Goal: Task Accomplishment & Management: Complete application form

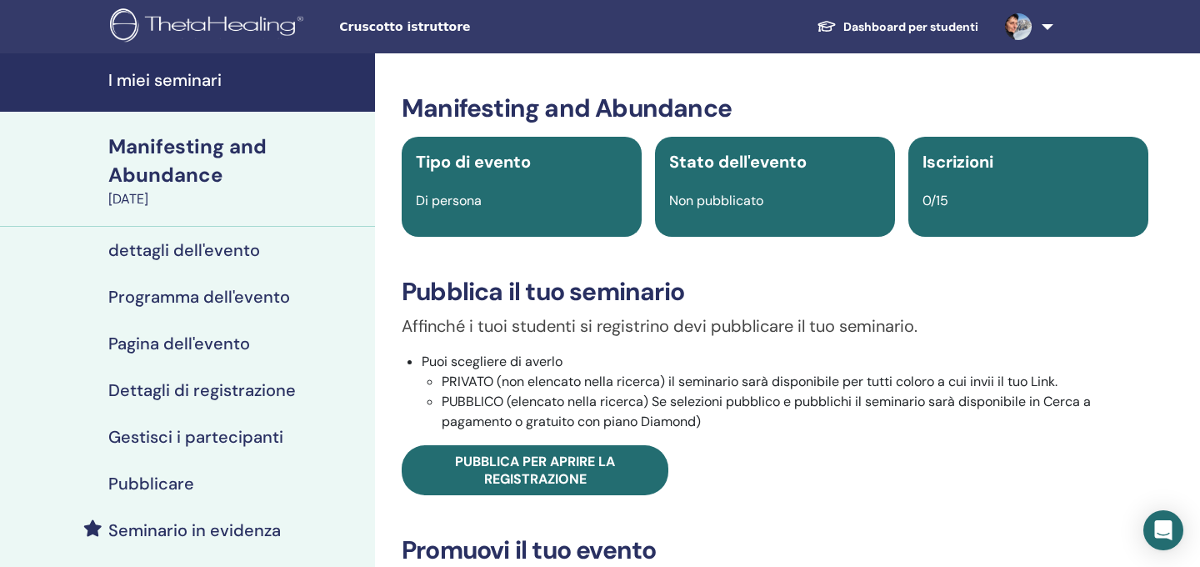
click at [186, 83] on h4 "I miei seminari" at bounding box center [236, 80] width 257 height 20
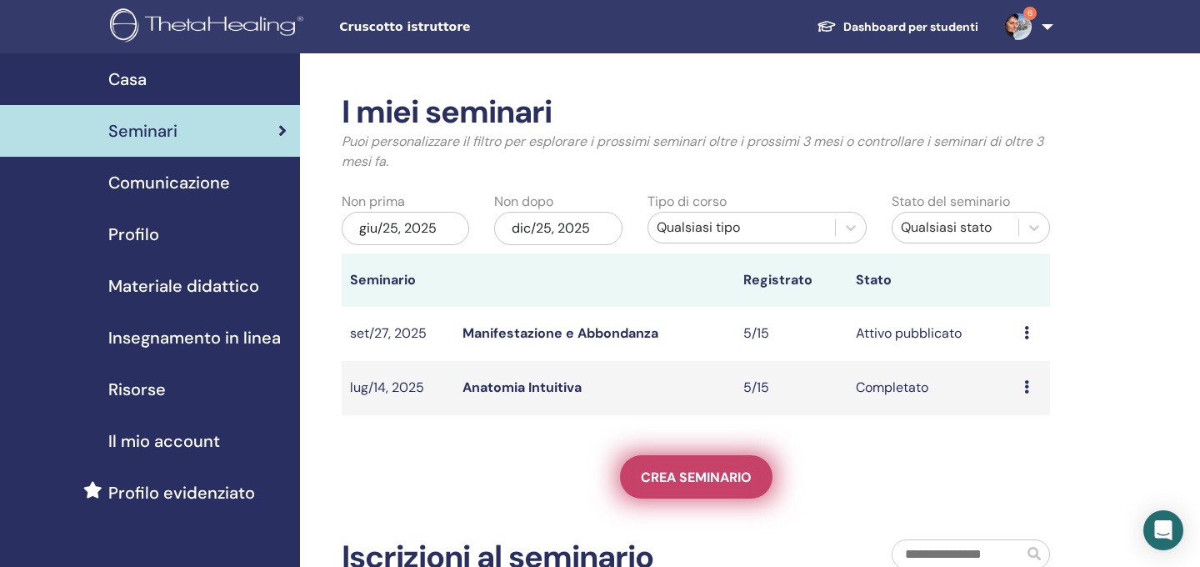
click at [720, 470] on span "Crea seminario" at bounding box center [696, 477] width 111 height 18
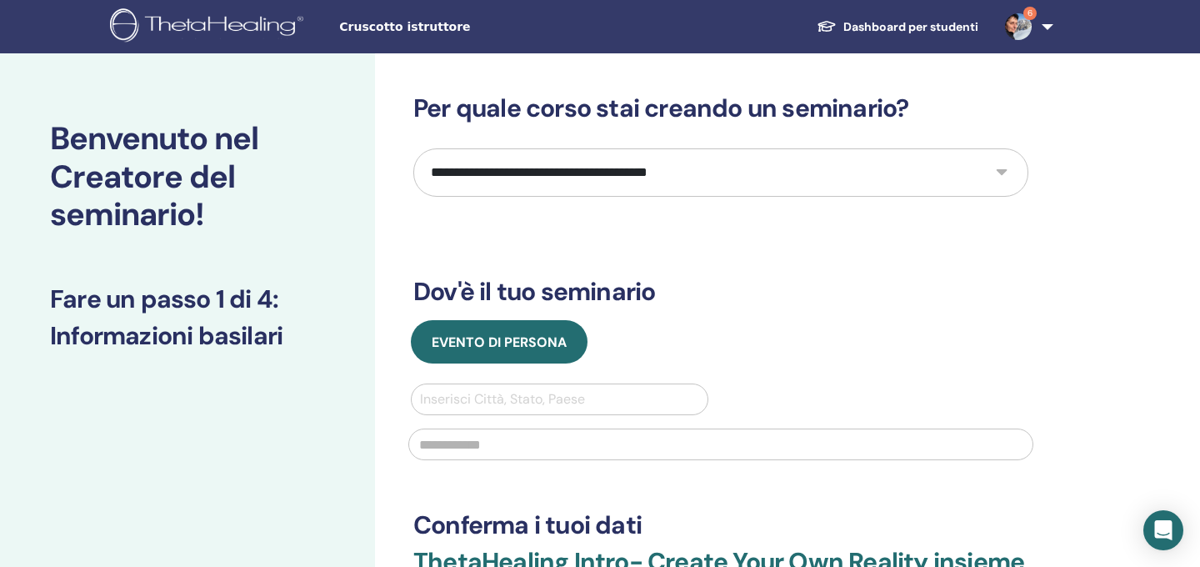
click at [690, 177] on select "**********" at bounding box center [720, 172] width 615 height 48
select select "****"
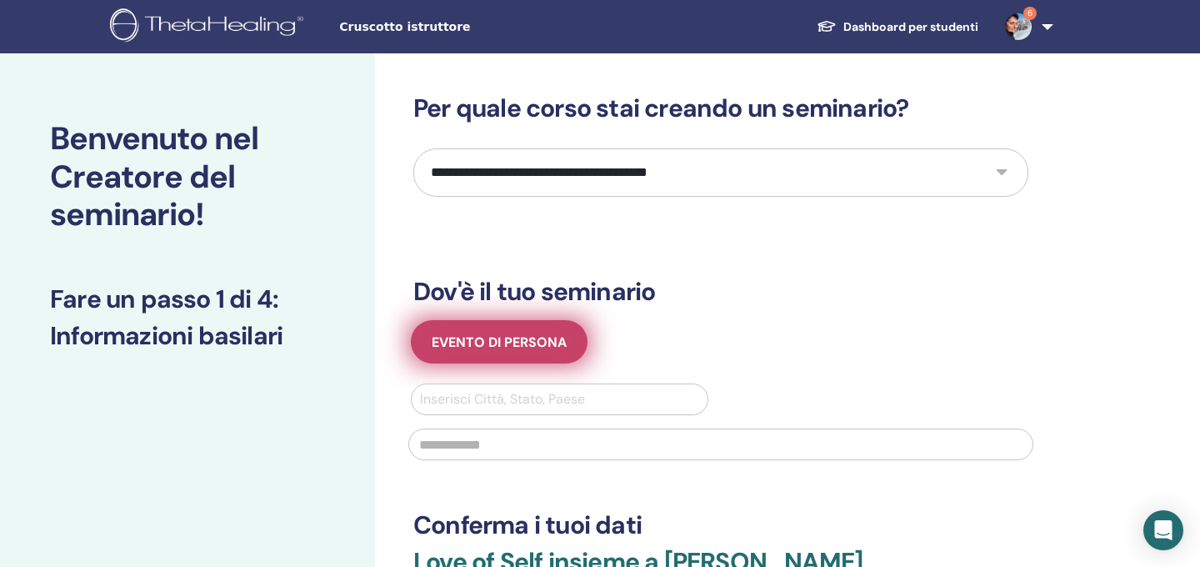
click at [539, 348] on span "Evento di persona" at bounding box center [499, 342] width 135 height 18
click at [538, 340] on span "Evento di persona" at bounding box center [499, 342] width 135 height 18
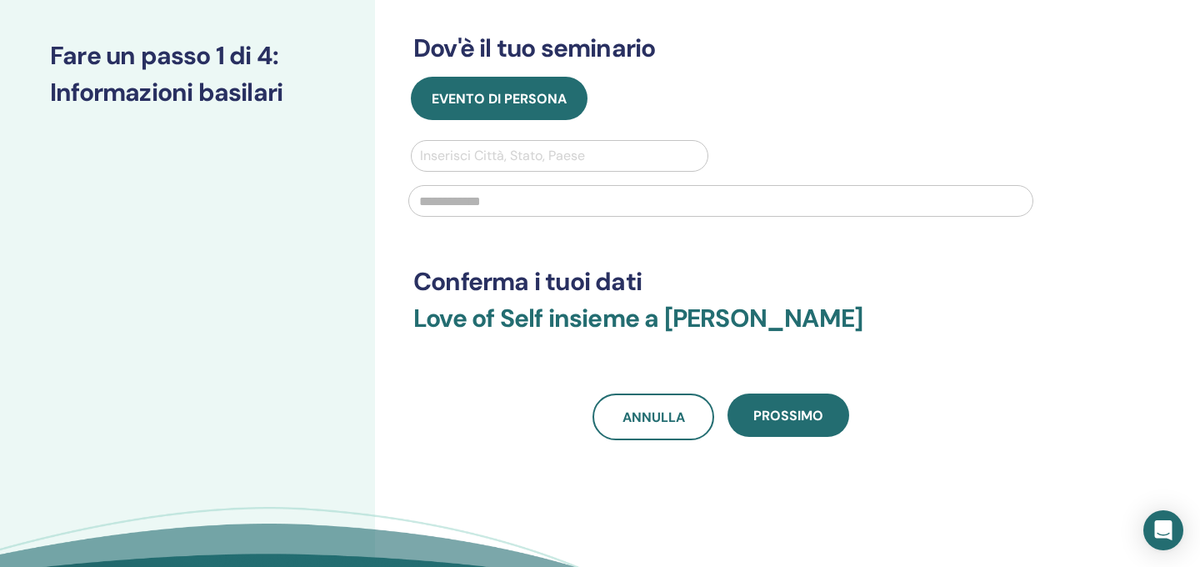
scroll to position [254, 0]
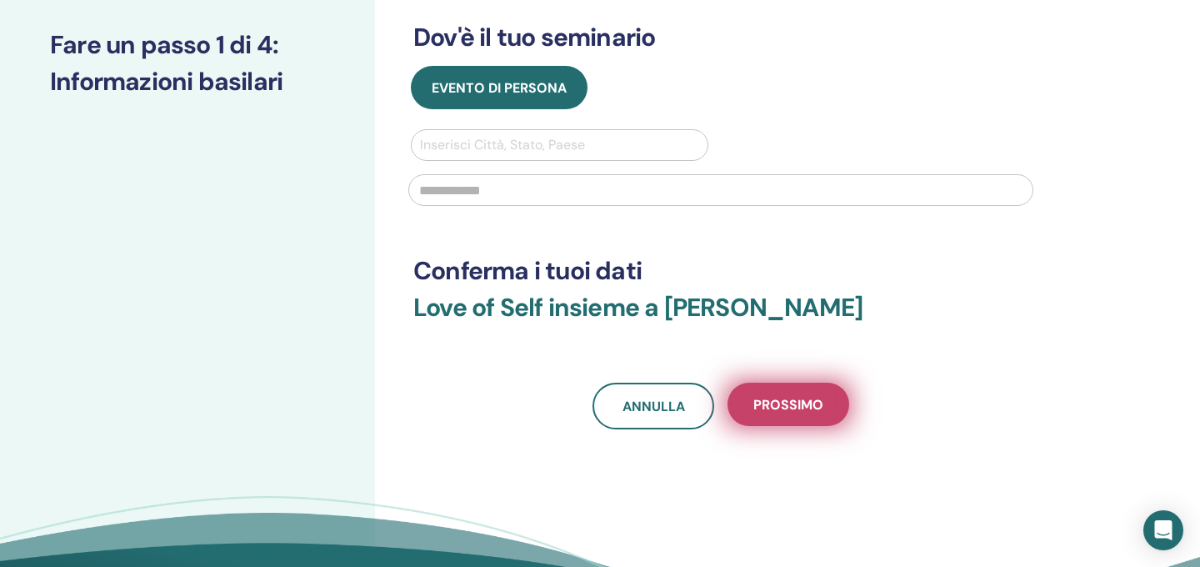
click at [806, 411] on span "Prossimo" at bounding box center [789, 405] width 70 height 18
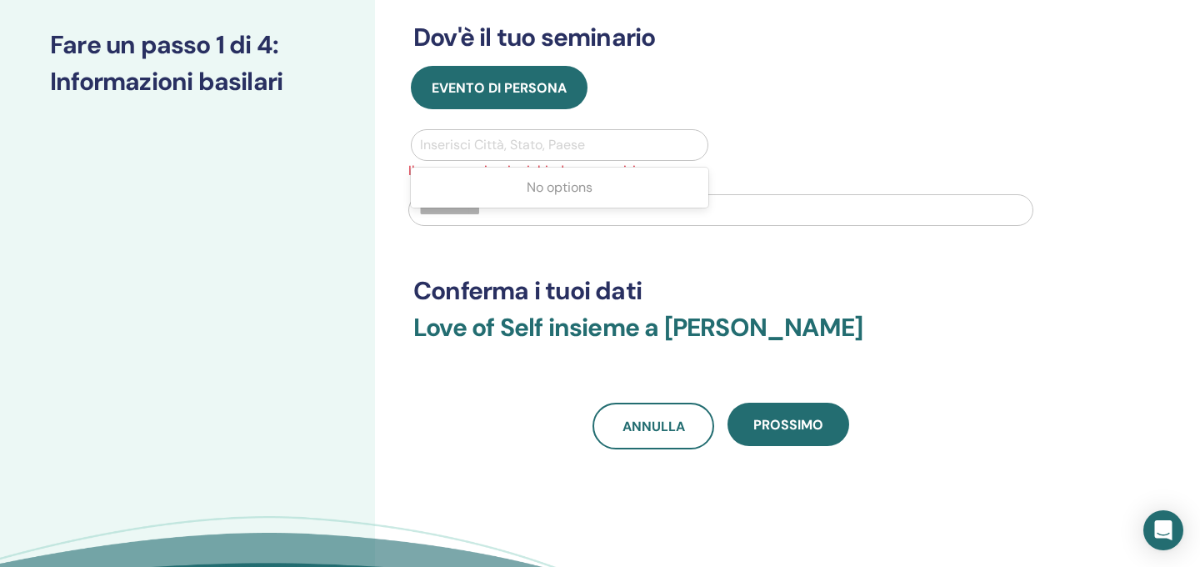
click at [470, 145] on div at bounding box center [559, 144] width 279 height 23
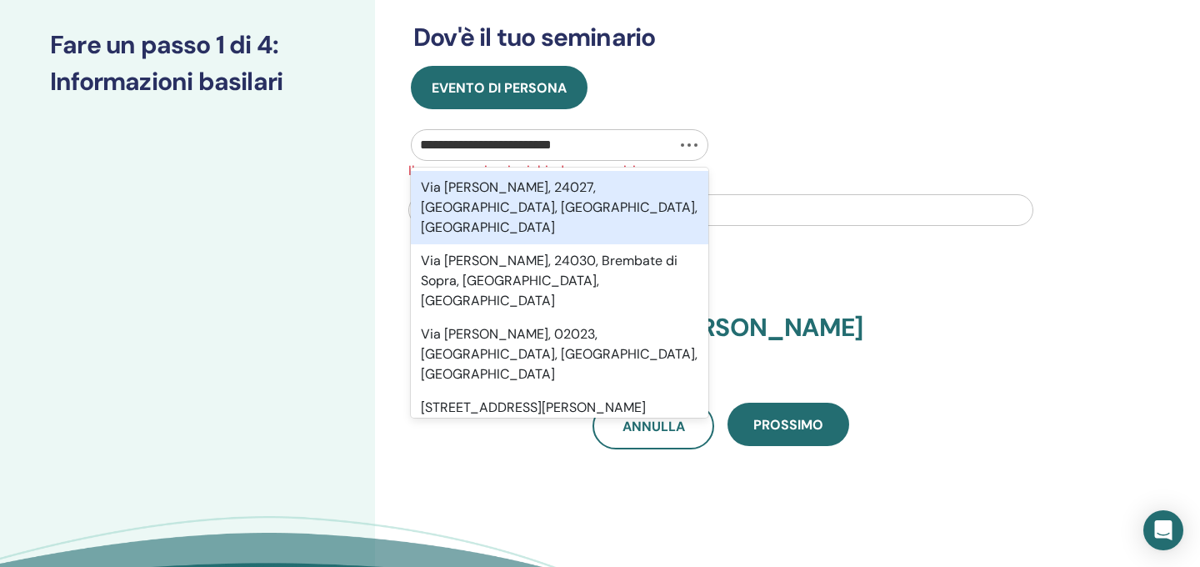
type input "**********"
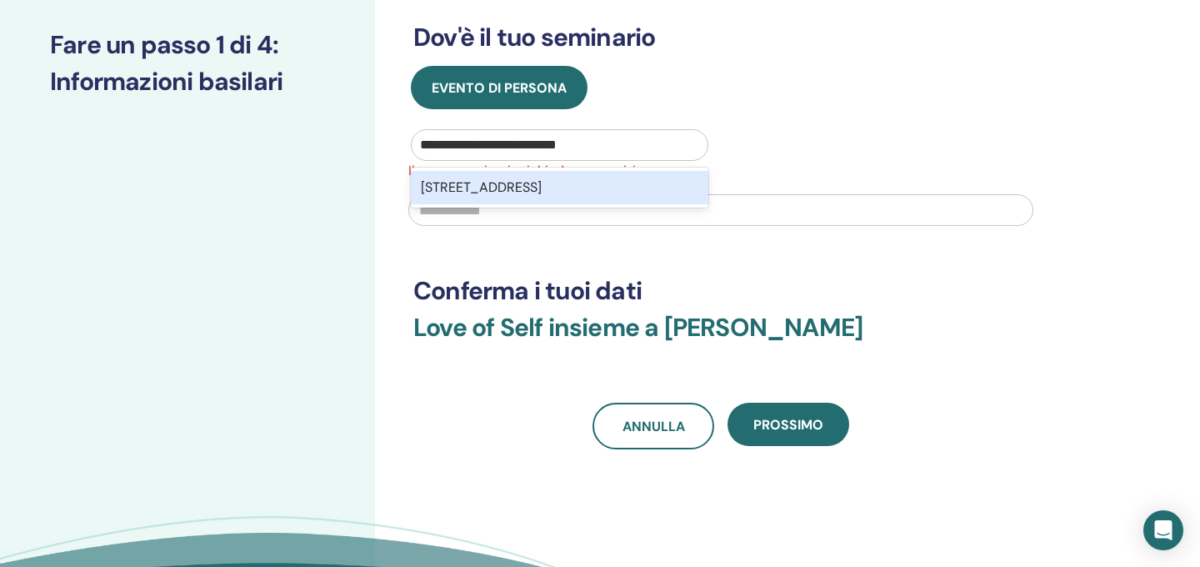
click at [519, 188] on div "Via Ermenegildo Cantoni 16, 20156, Milano, ITA" at bounding box center [560, 187] width 298 height 33
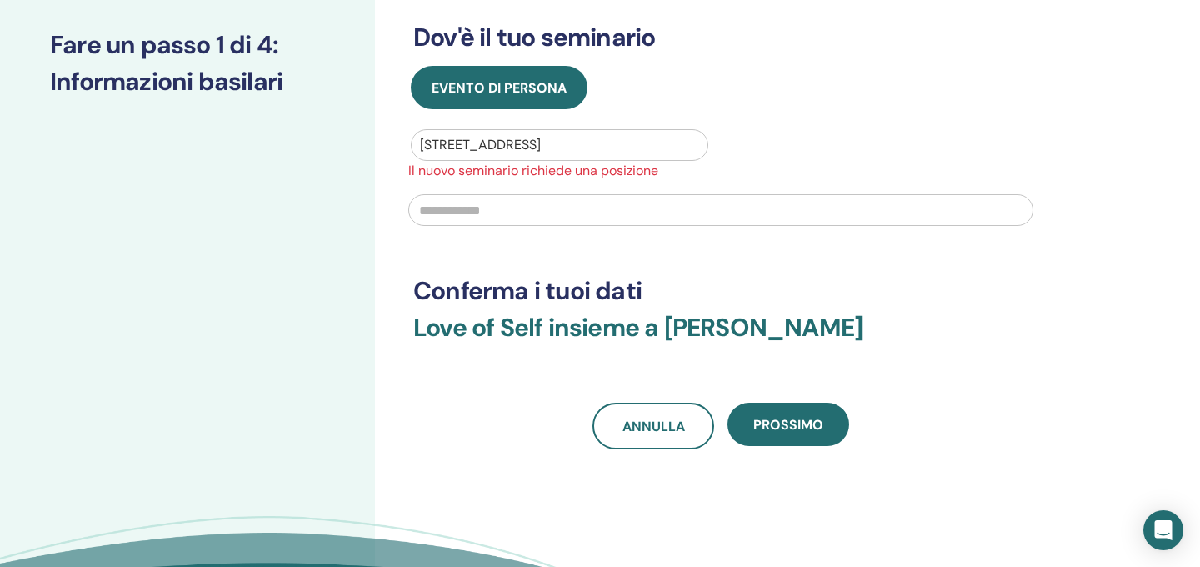
click at [499, 211] on input "text" at bounding box center [720, 210] width 625 height 32
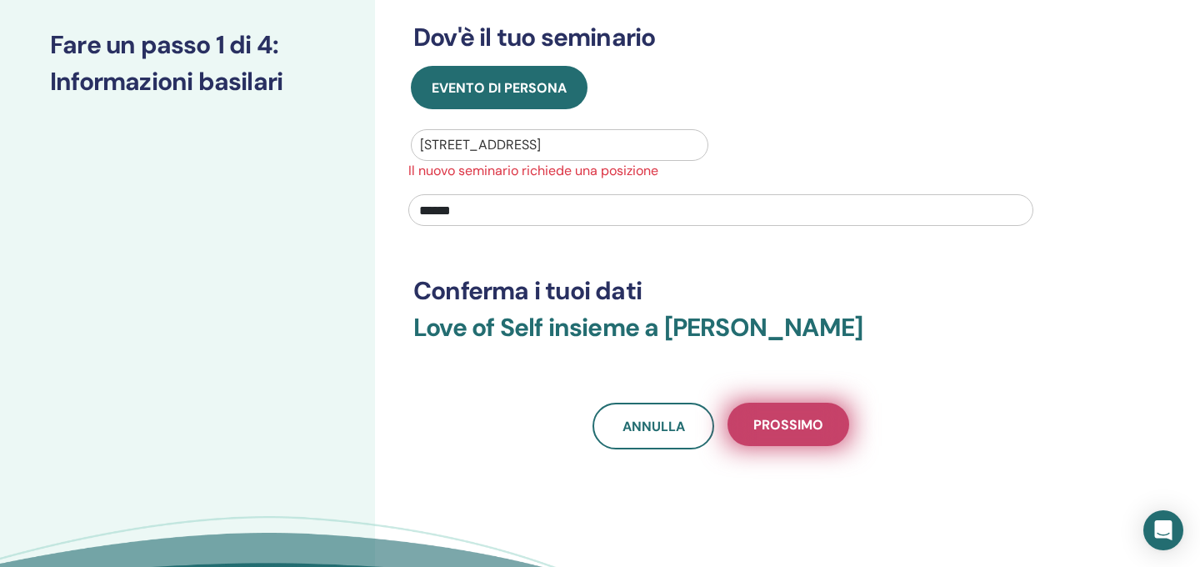
type input "******"
click at [802, 423] on span "Prossimo" at bounding box center [789, 425] width 70 height 18
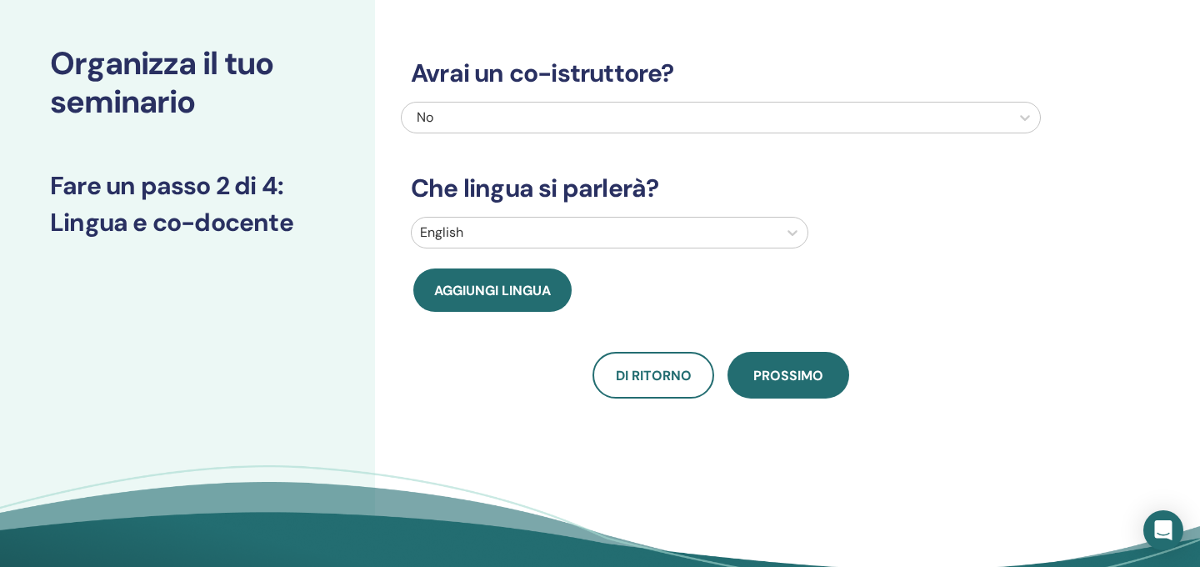
scroll to position [0, 0]
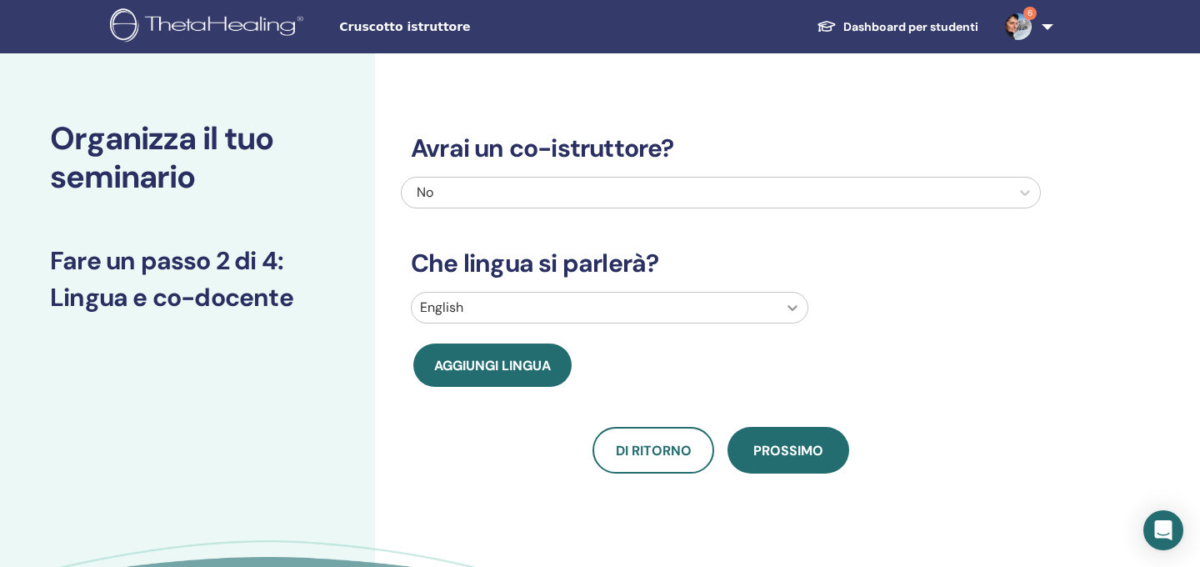
click at [799, 306] on icon at bounding box center [792, 307] width 17 height 17
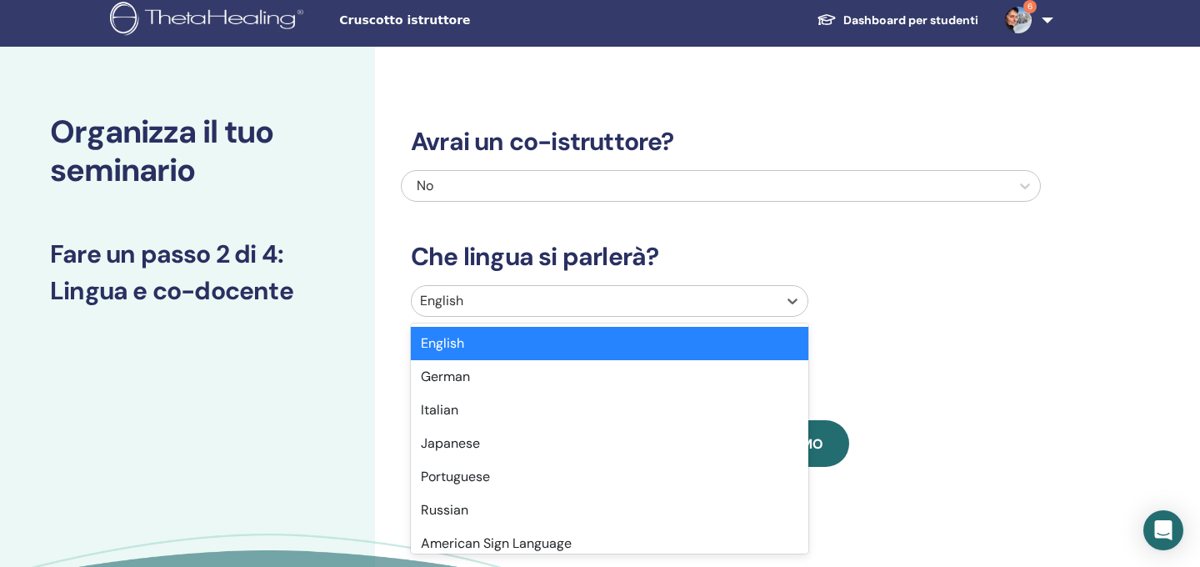
scroll to position [20, 0]
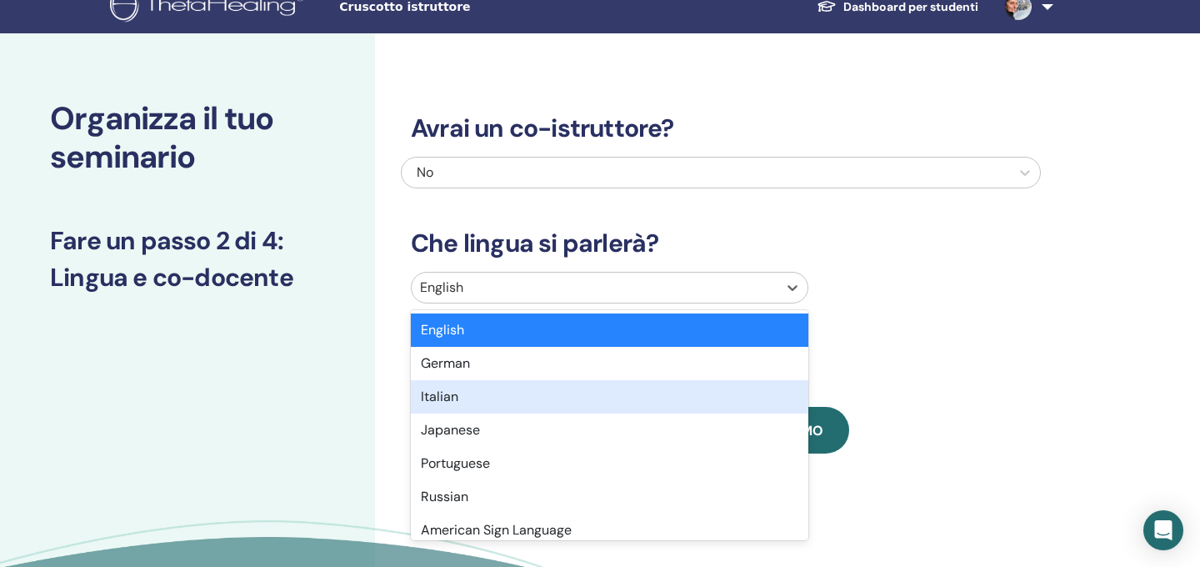
click at [448, 395] on div "Italian" at bounding box center [610, 396] width 398 height 33
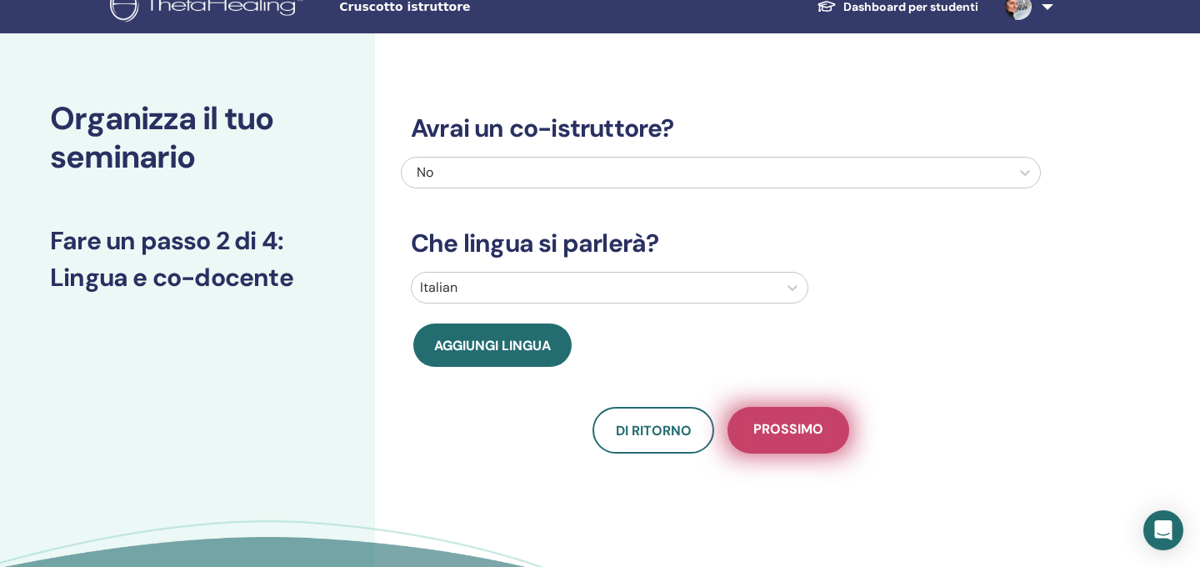
click at [804, 438] on button "Prossimo" at bounding box center [789, 430] width 122 height 47
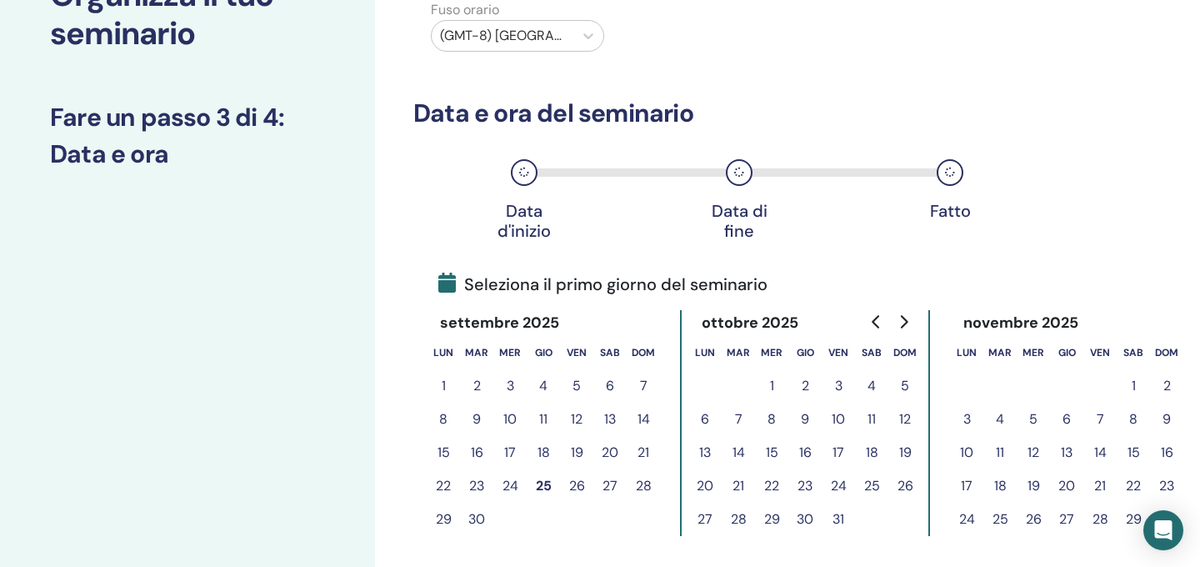
scroll to position [183, 0]
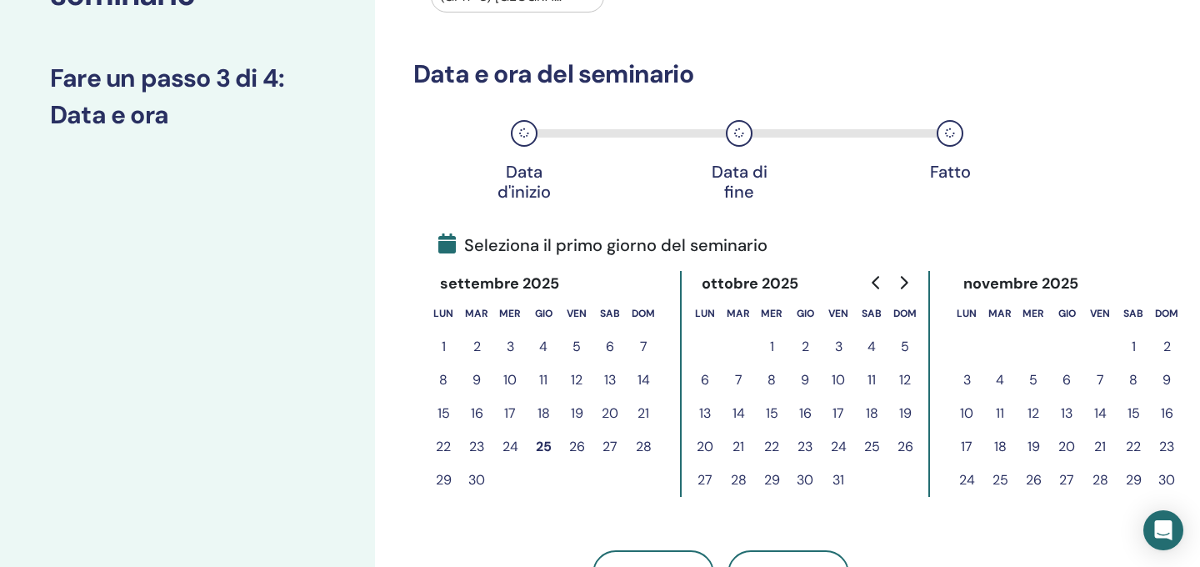
click at [873, 376] on button "11" at bounding box center [871, 379] width 33 height 33
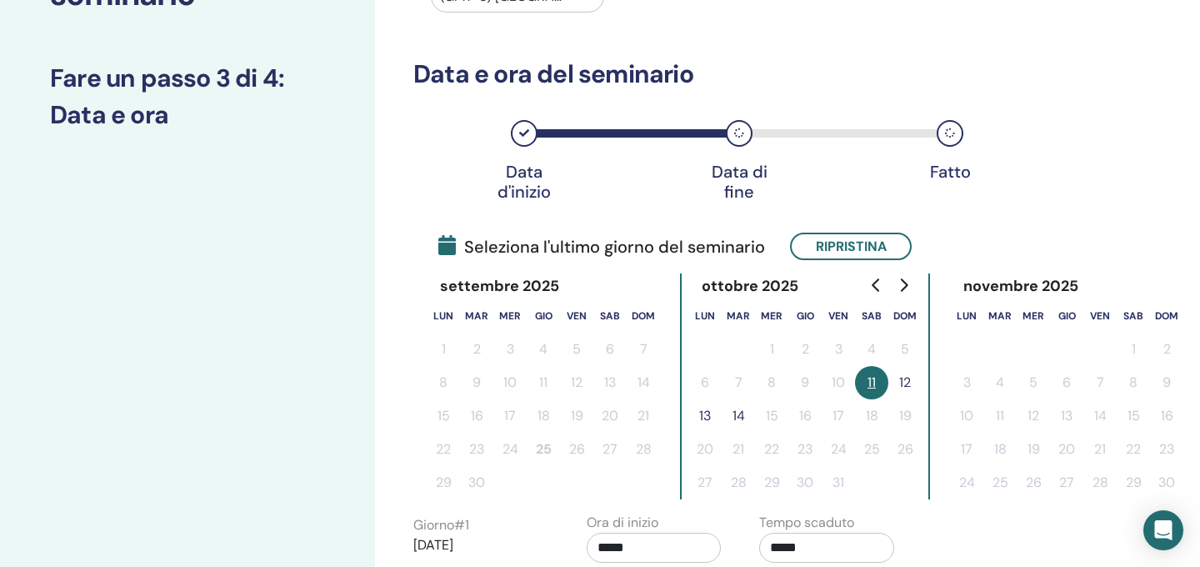
click at [905, 381] on button "12" at bounding box center [905, 382] width 33 height 33
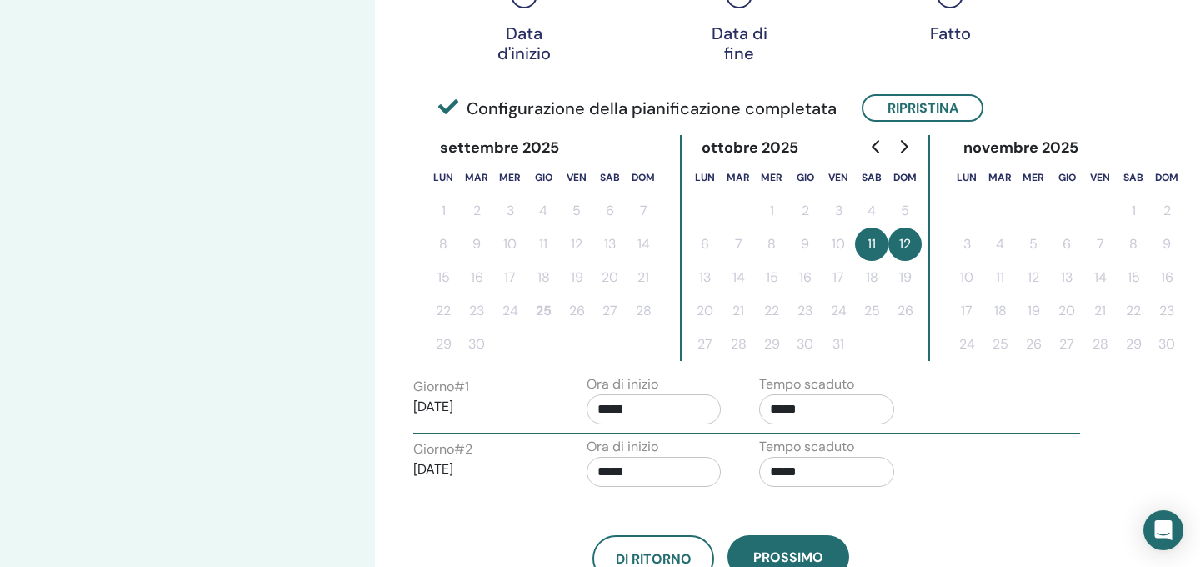
scroll to position [322, 0]
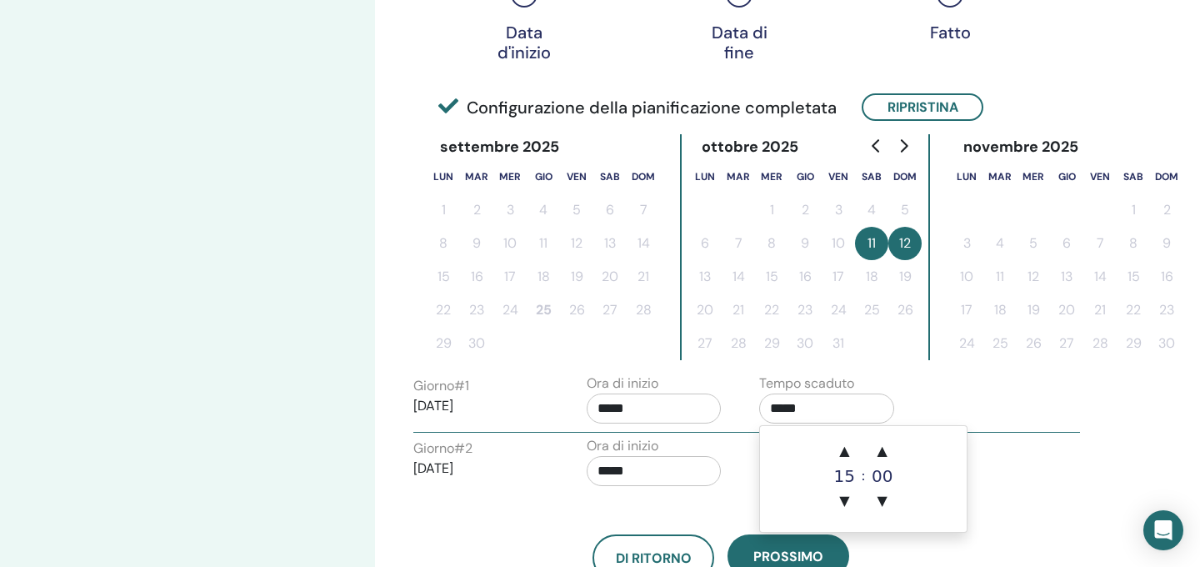
click at [789, 410] on input "*****" at bounding box center [826, 408] width 135 height 30
click at [844, 450] on span "▲" at bounding box center [844, 450] width 33 height 33
type input "*****"
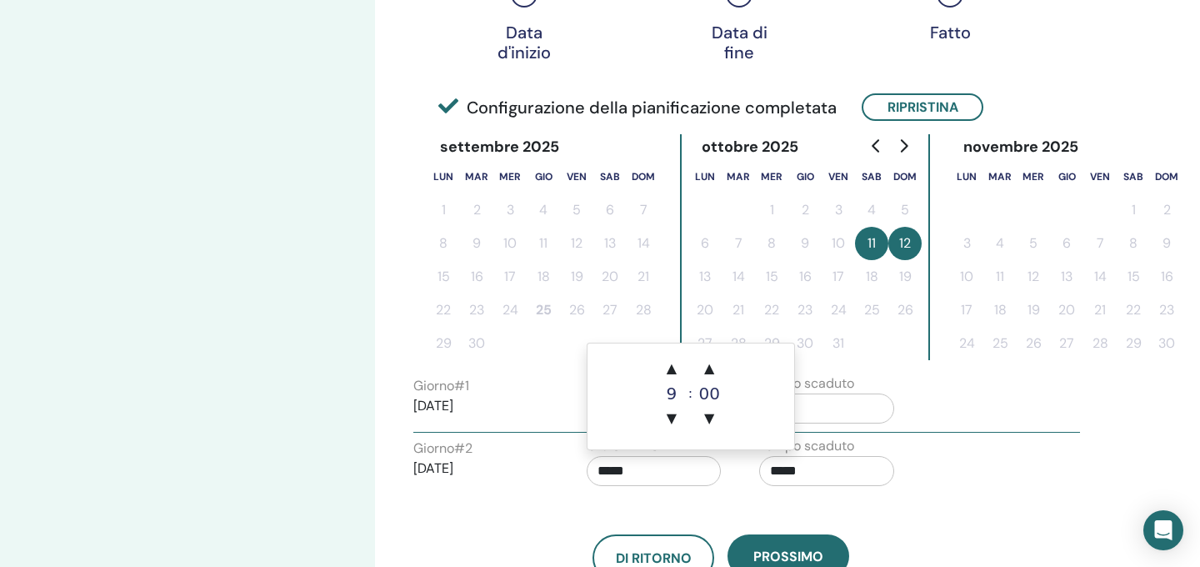
click at [666, 471] on input "*****" at bounding box center [654, 471] width 135 height 30
click at [807, 466] on input "*****" at bounding box center [826, 471] width 135 height 30
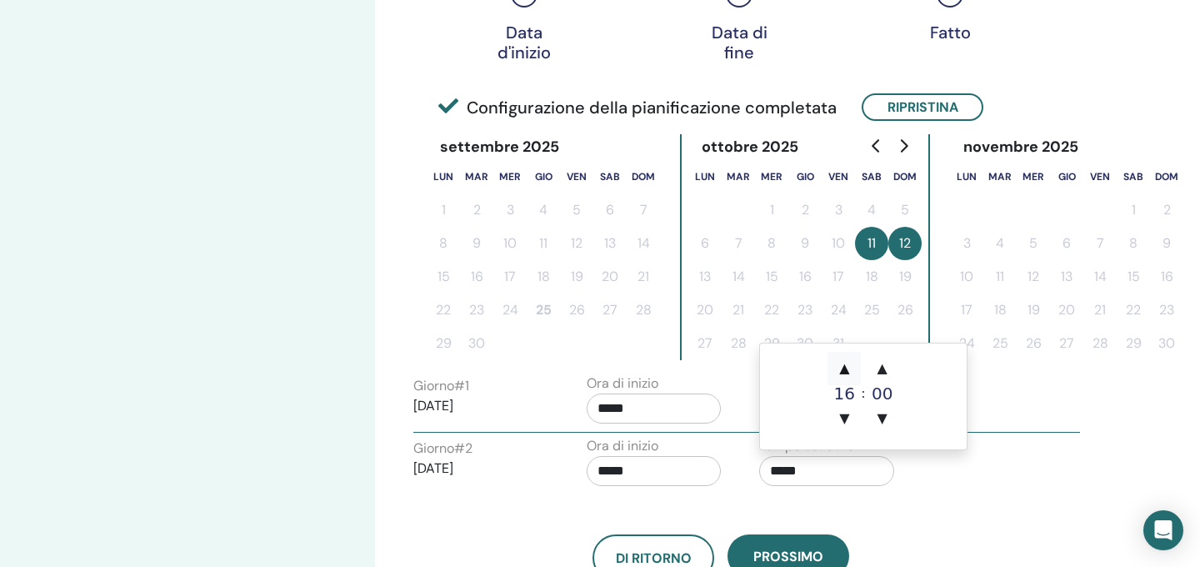
click at [844, 368] on span "▲" at bounding box center [844, 368] width 33 height 33
type input "*****"
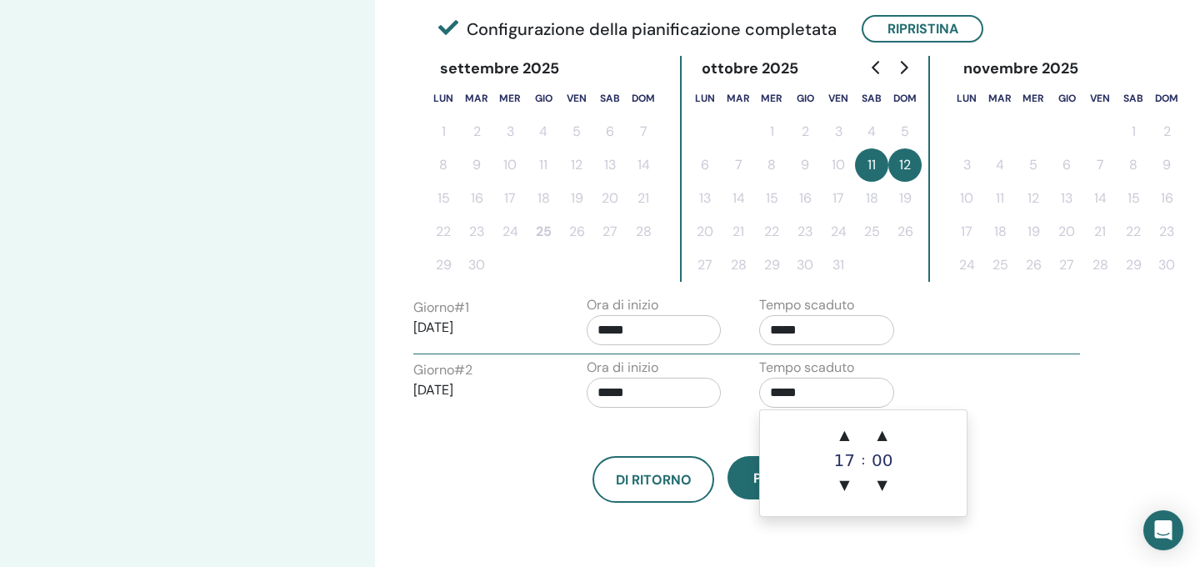
scroll to position [394, 0]
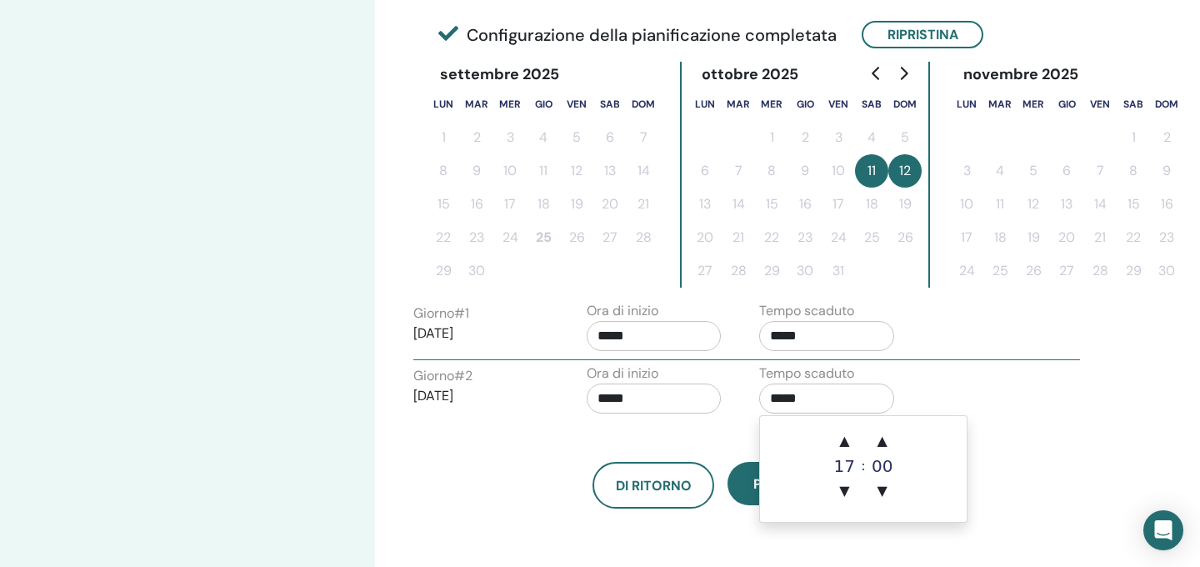
click at [907, 551] on div "Fuso orario Fuso orario (GMT-8) US/Alaska Data e ora del seminario Data d'inizi…" at bounding box center [775, 200] width 800 height 1083
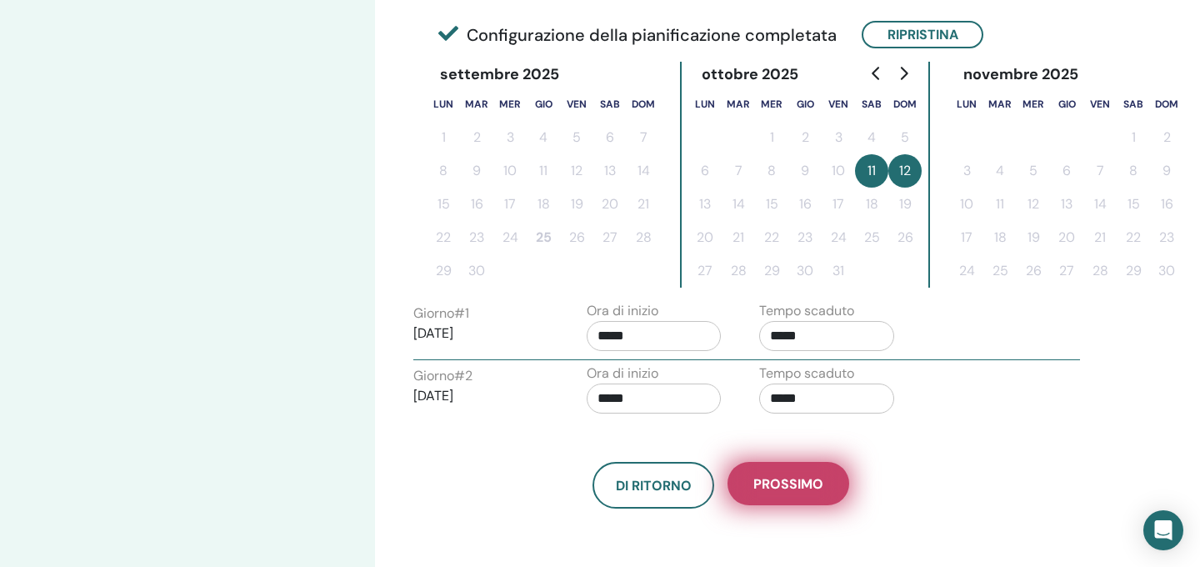
click at [783, 482] on span "Prossimo" at bounding box center [789, 484] width 70 height 18
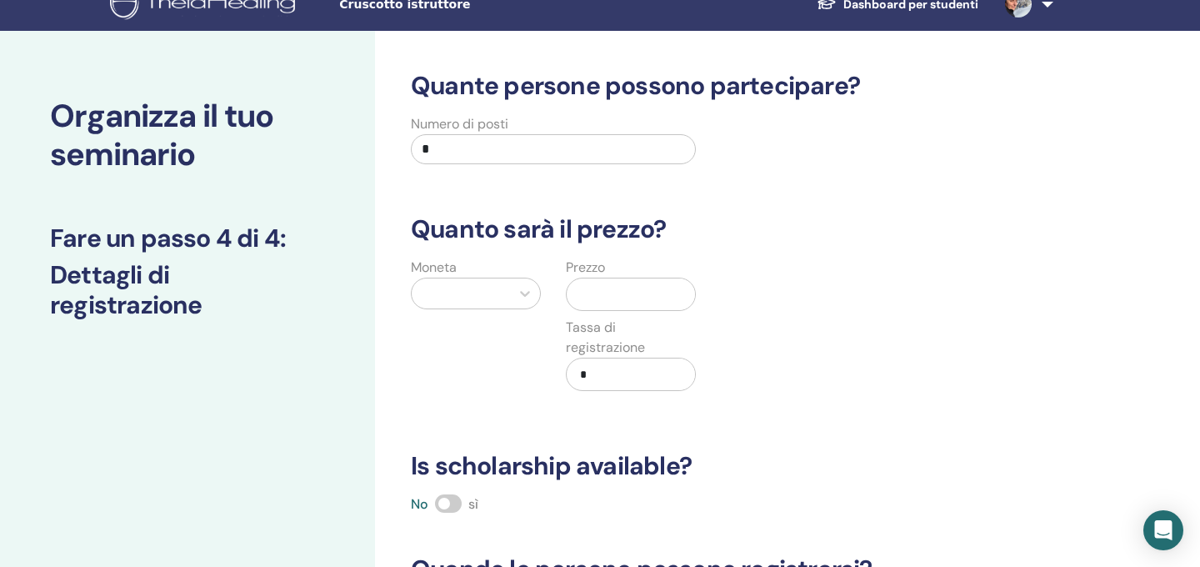
scroll to position [21, 0]
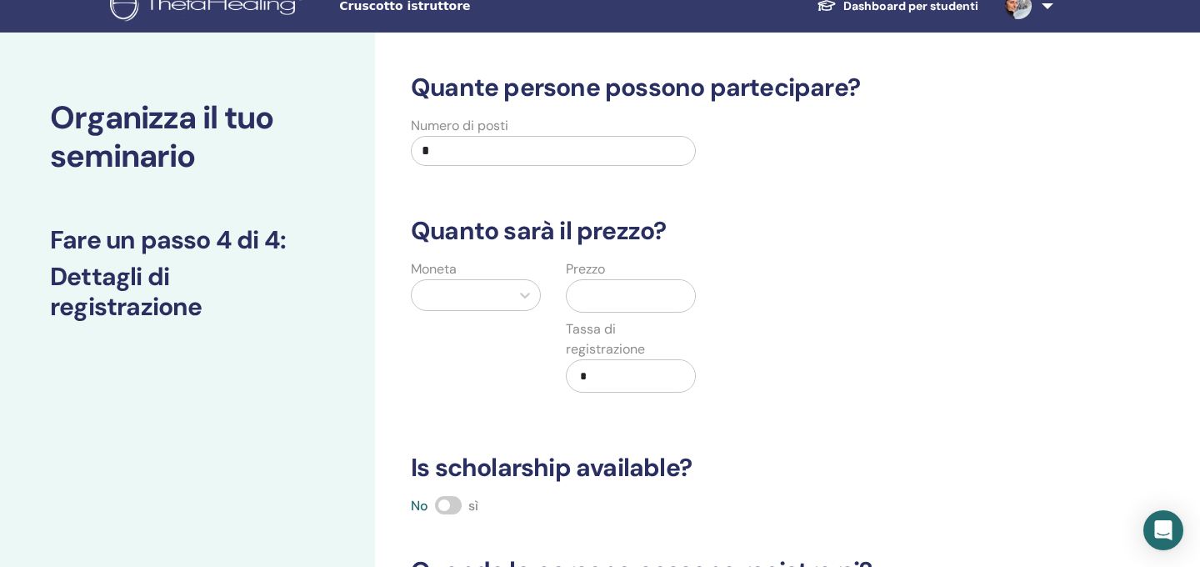
click at [438, 149] on input "*" at bounding box center [553, 151] width 285 height 30
type input "*"
type input "**"
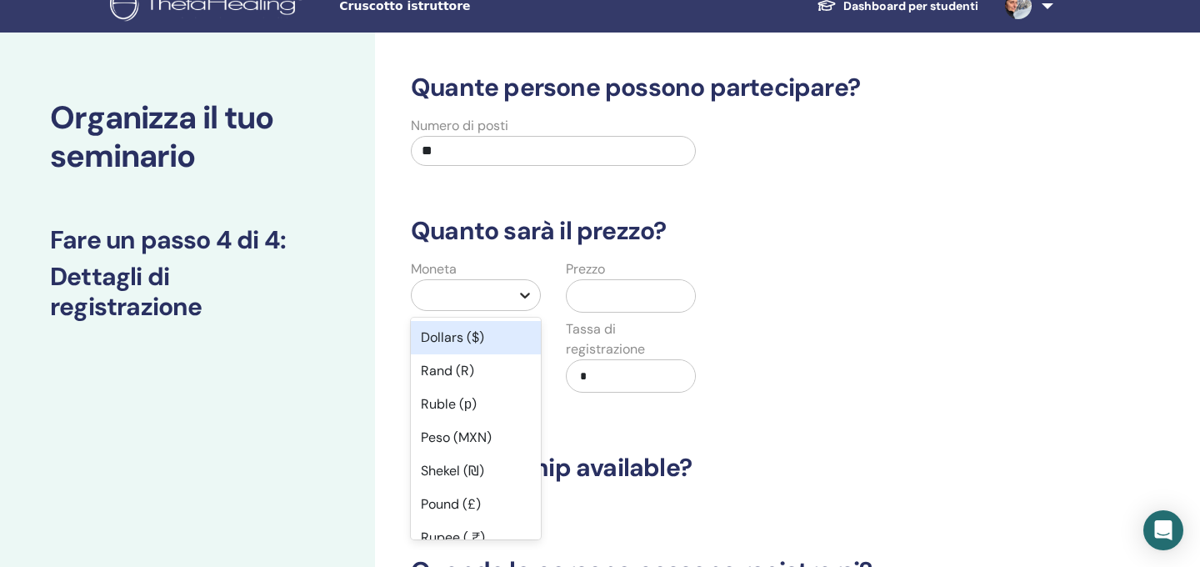
click at [524, 294] on icon at bounding box center [525, 295] width 17 height 17
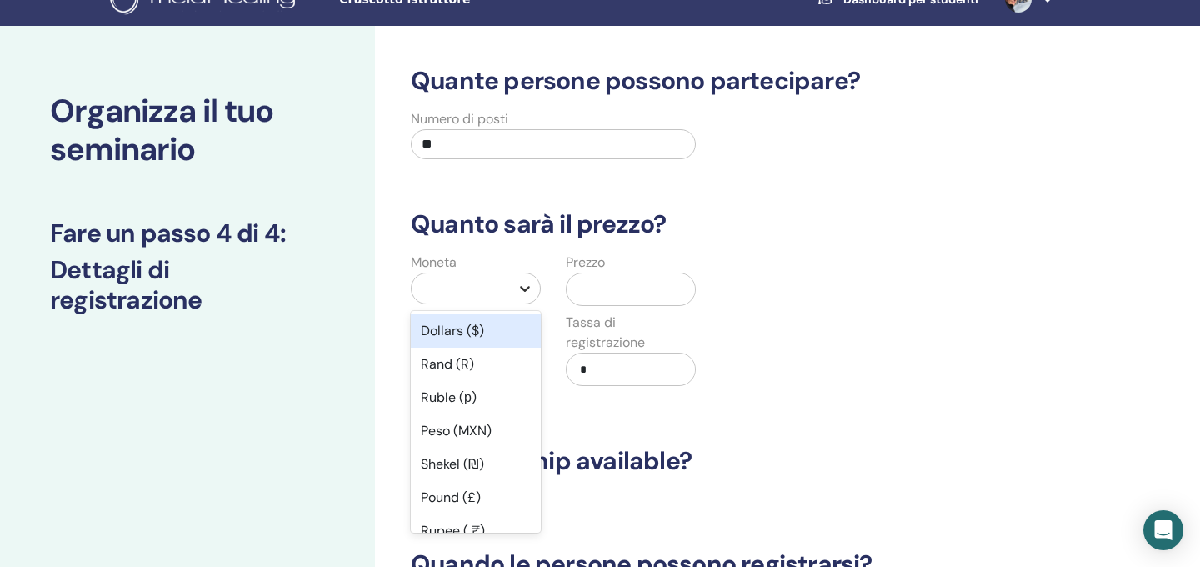
scroll to position [28, 0]
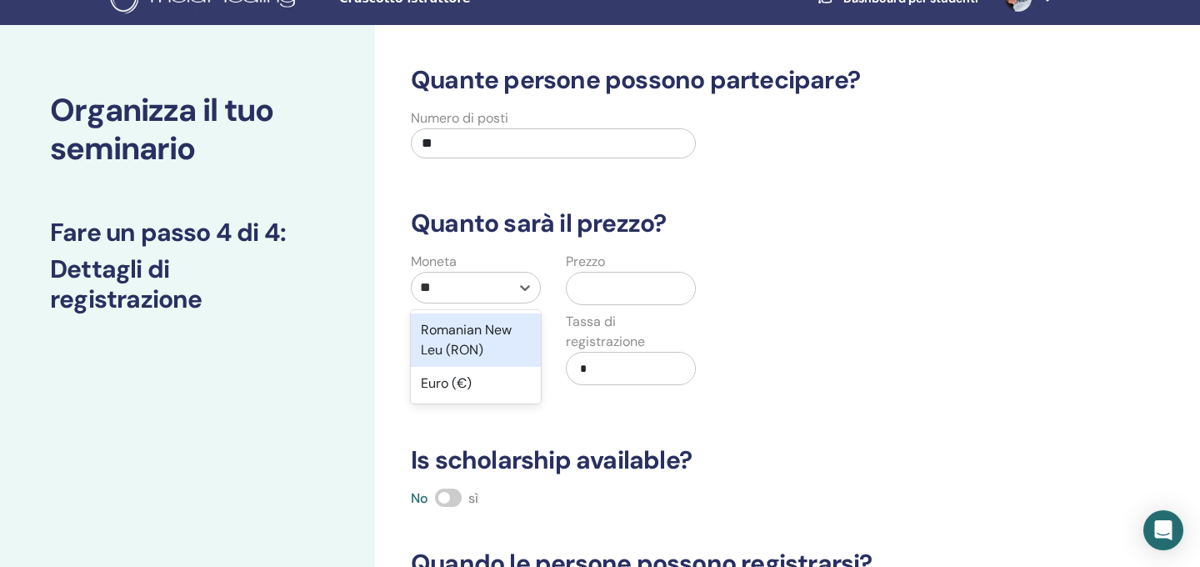
type input "***"
click at [442, 334] on div "Euro (€)" at bounding box center [476, 329] width 130 height 33
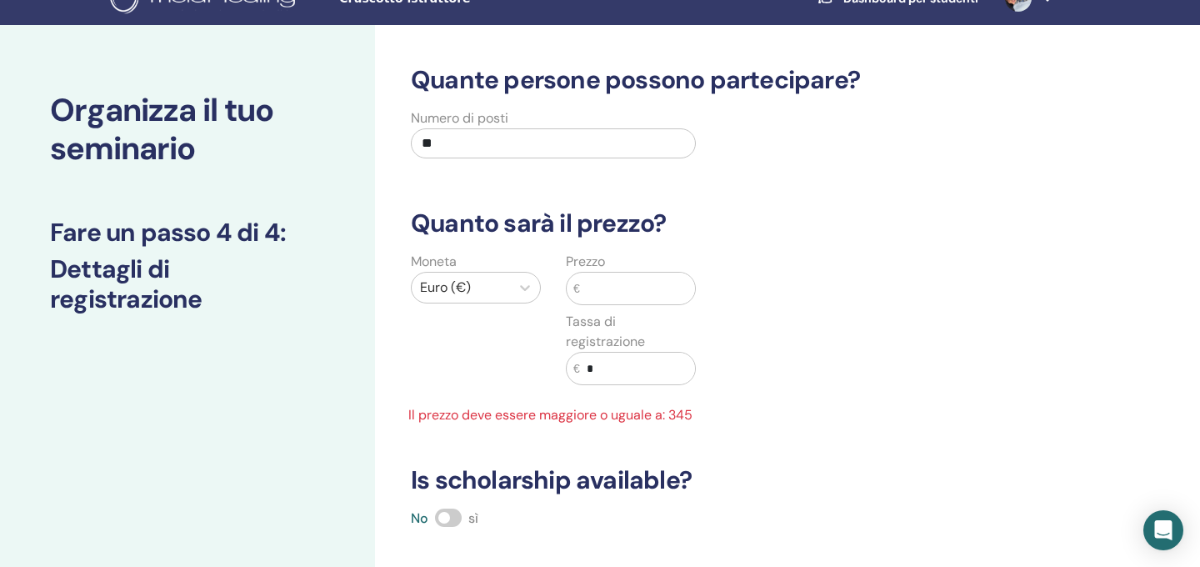
click at [633, 283] on input "text" at bounding box center [637, 289] width 115 height 32
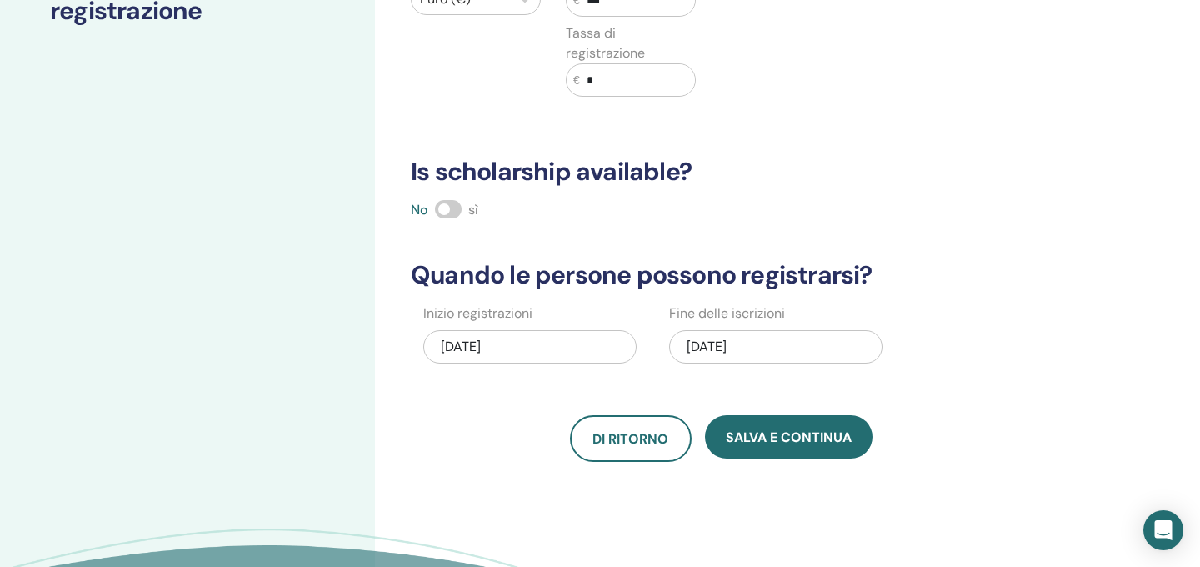
scroll to position [318, 0]
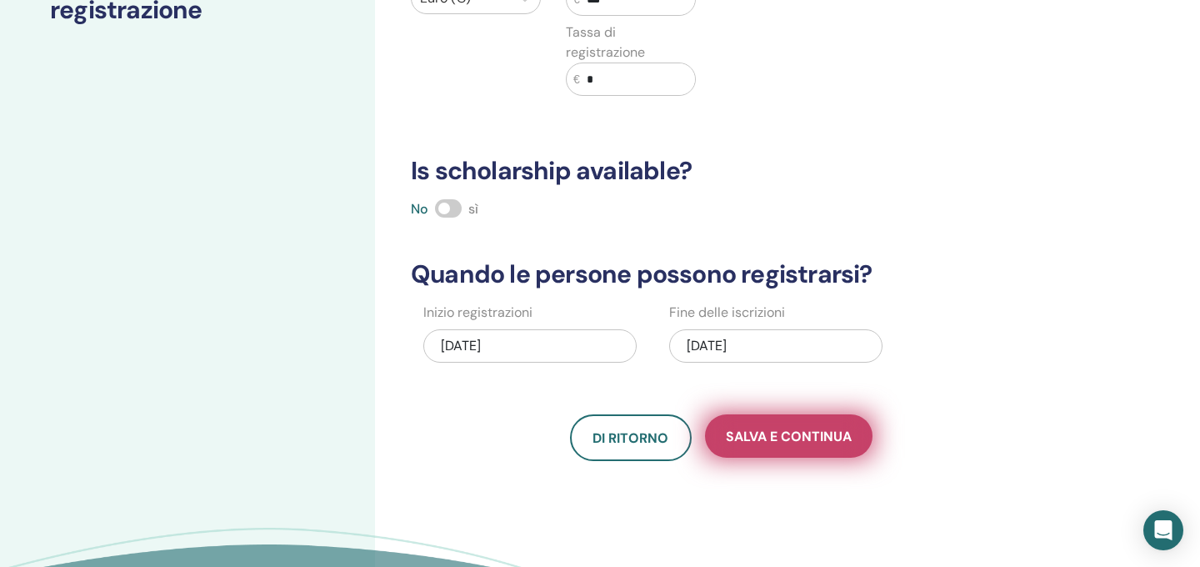
type input "***"
click at [835, 442] on span "Salva e continua" at bounding box center [789, 437] width 126 height 18
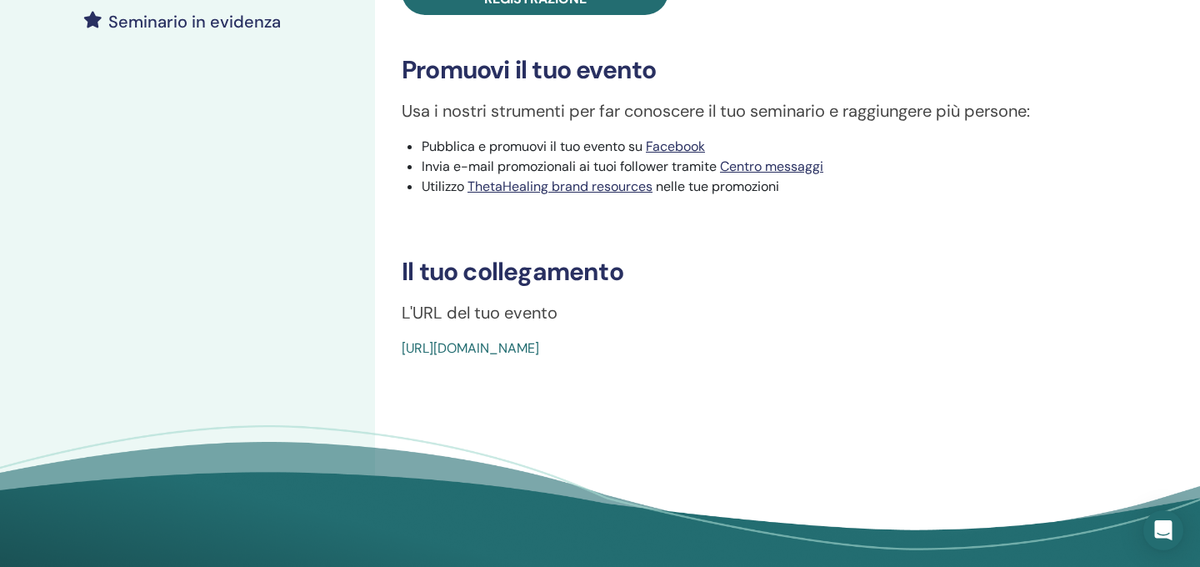
scroll to position [488, 0]
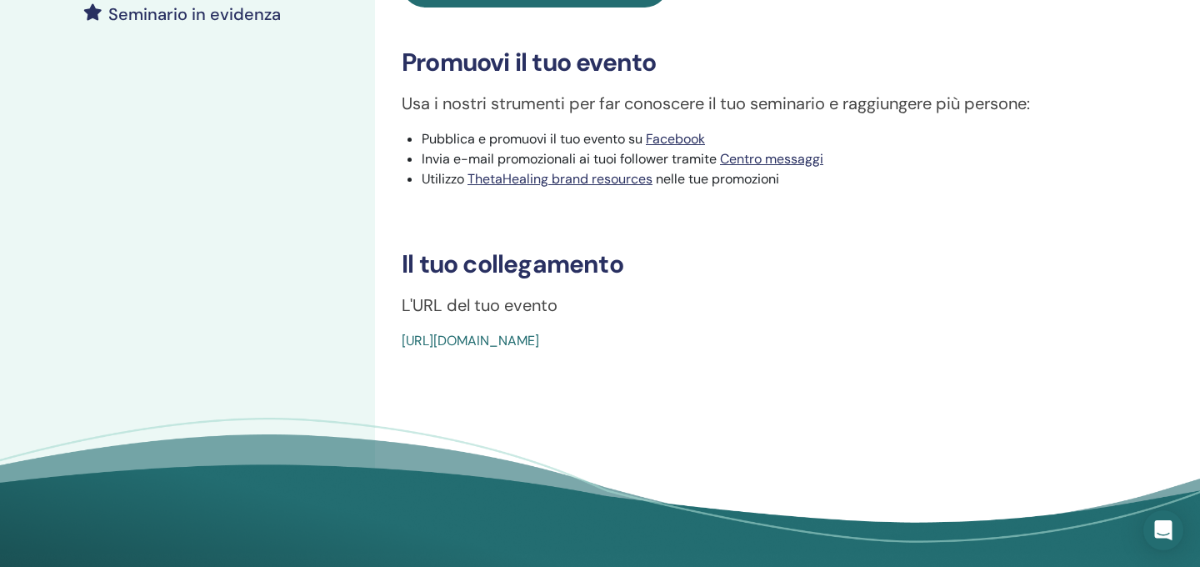
drag, startPoint x: 789, startPoint y: 332, endPoint x: 397, endPoint y: 330, distance: 392.6
click at [652, 274] on h3 "Il tuo collegamento" at bounding box center [775, 264] width 747 height 30
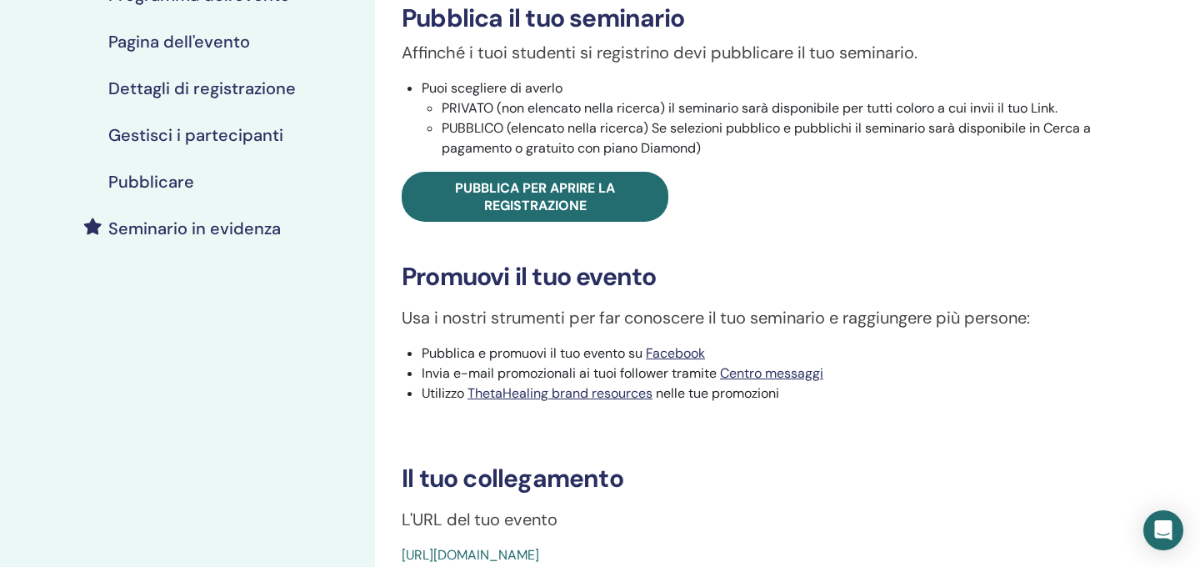
scroll to position [273, 0]
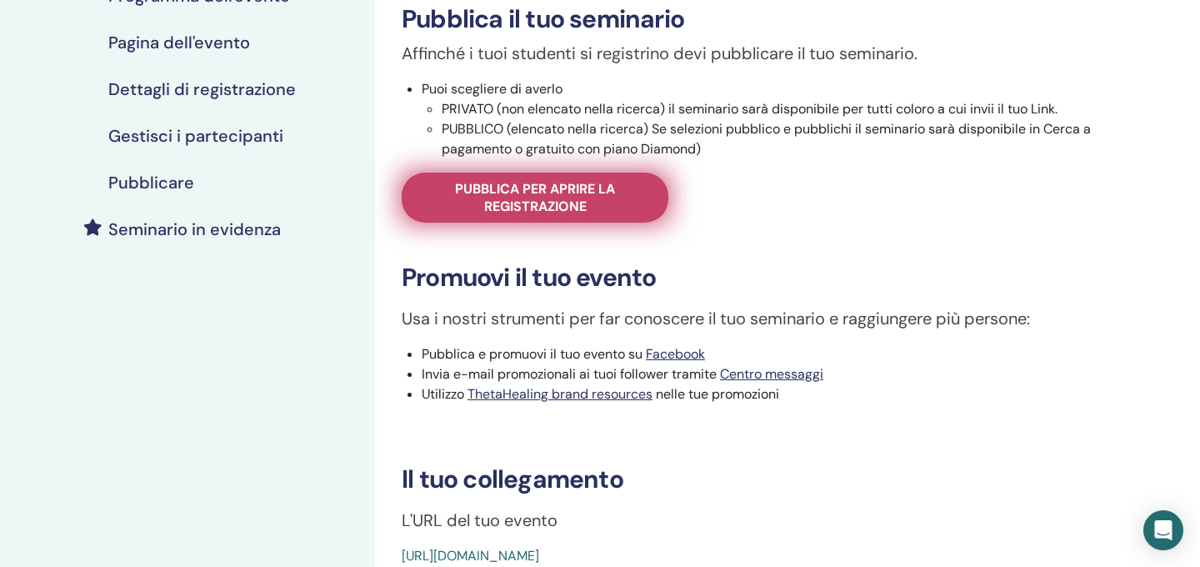
click at [569, 200] on span "Pubblica per aprire la registrazione" at bounding box center [535, 197] width 225 height 35
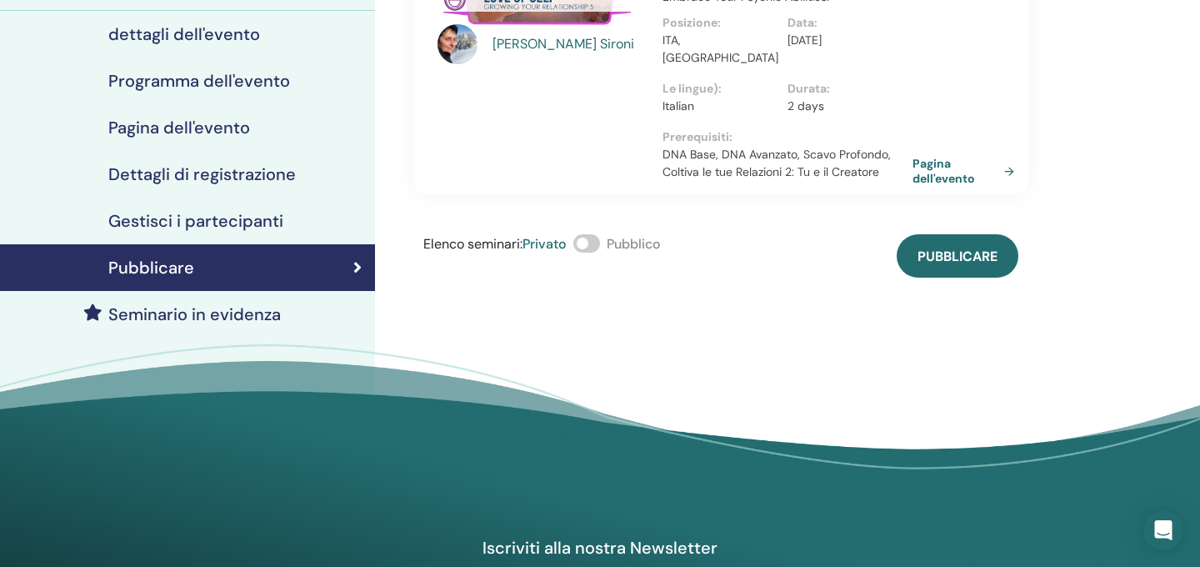
scroll to position [23, 0]
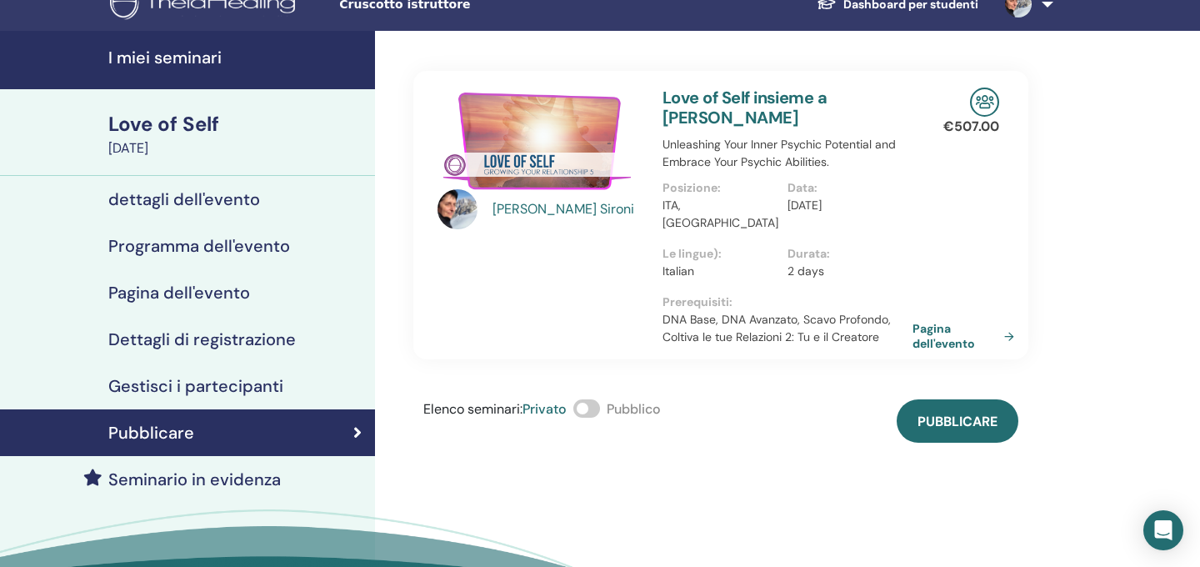
click at [598, 399] on span at bounding box center [587, 408] width 27 height 18
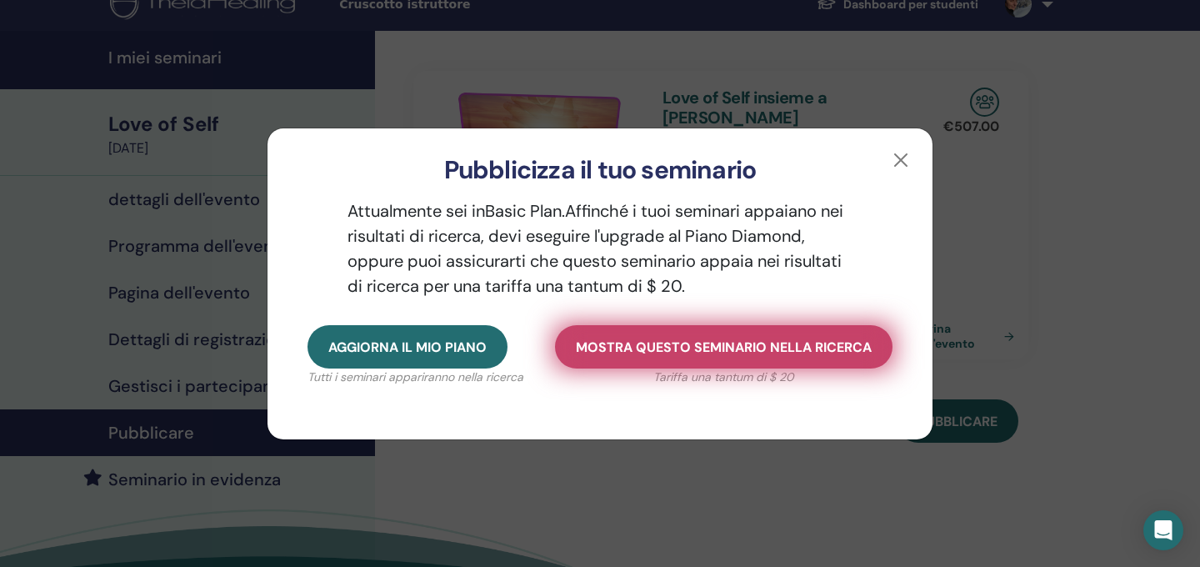
click at [699, 353] on span "Mostra questo seminario nella ricerca" at bounding box center [724, 347] width 296 height 18
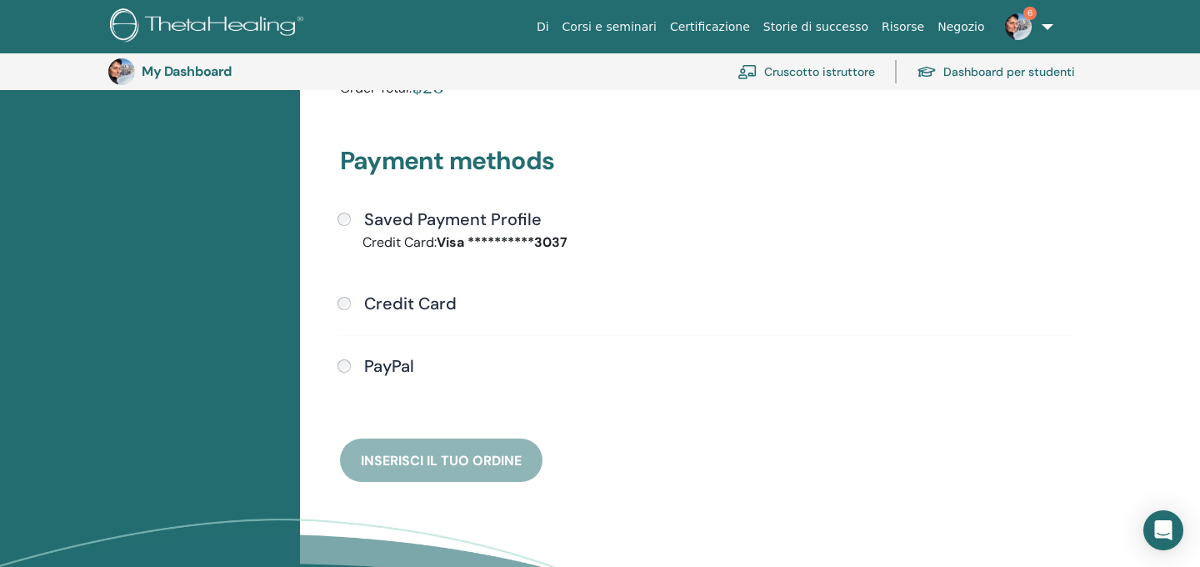
scroll to position [380, 0]
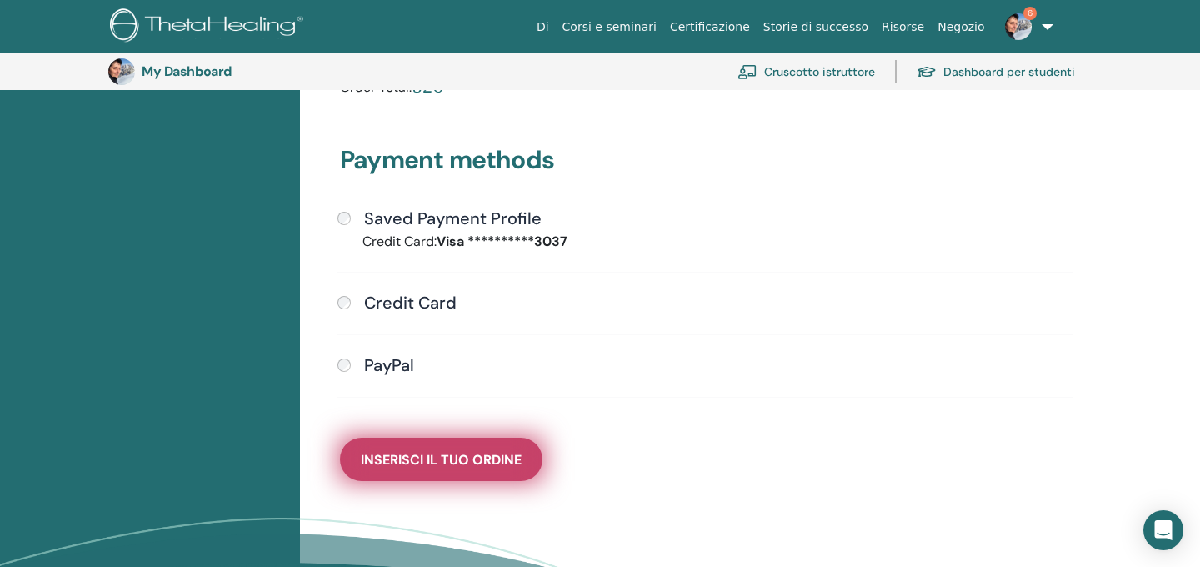
click at [505, 465] on span "Inserisci il tuo ordine" at bounding box center [441, 460] width 161 height 18
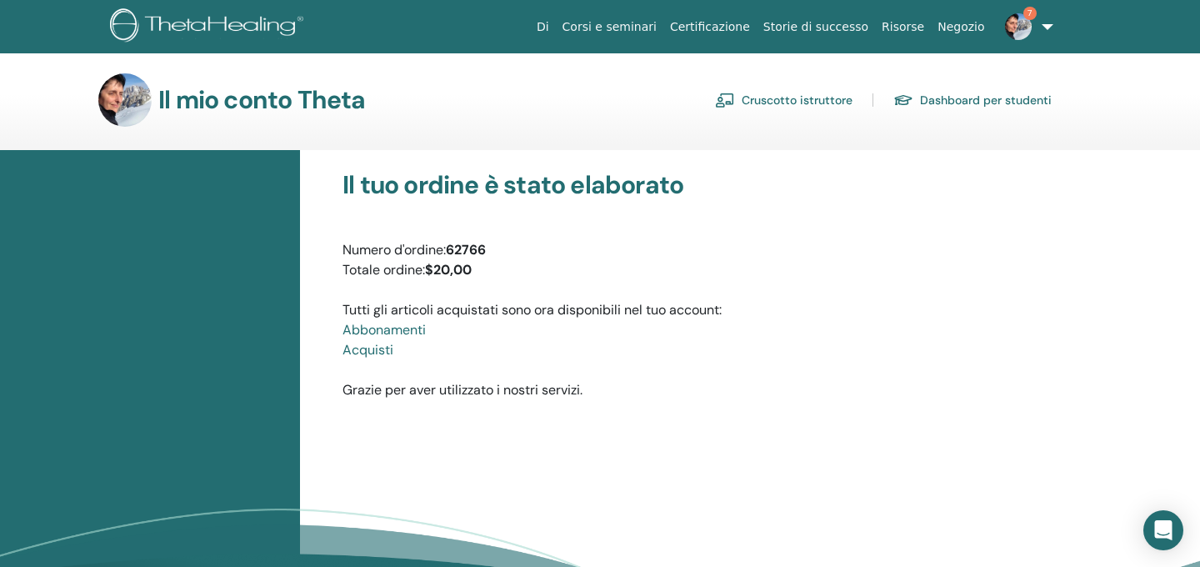
click at [809, 101] on font "Cruscotto istruttore" at bounding box center [797, 100] width 111 height 15
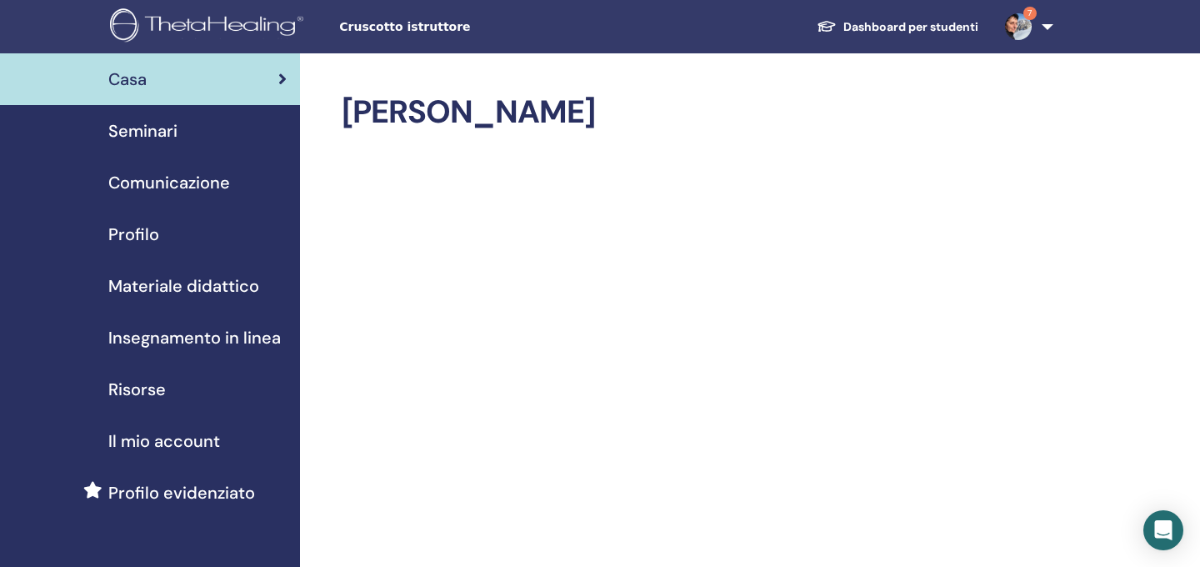
click at [163, 130] on span "Seminari" at bounding box center [142, 130] width 69 height 25
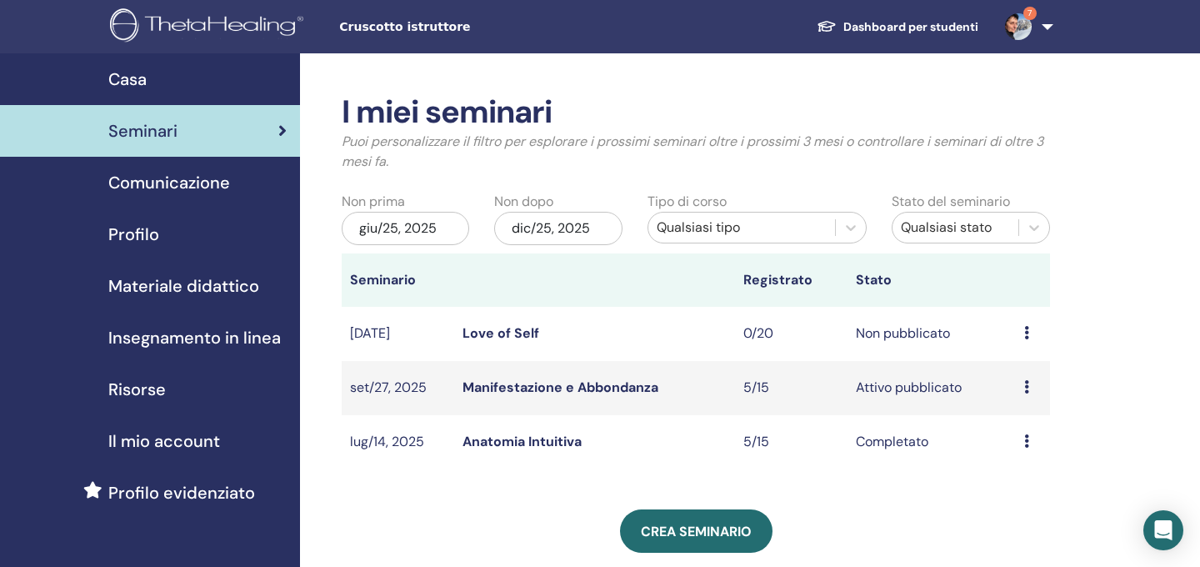
click at [519, 333] on link "Love of Self" at bounding box center [501, 333] width 77 height 18
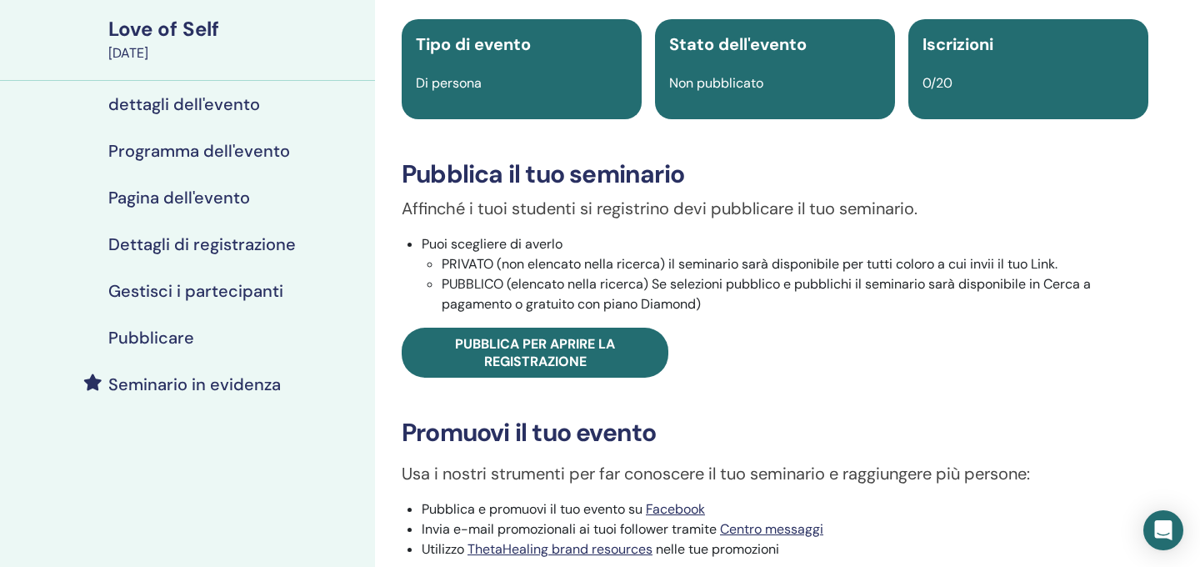
scroll to position [125, 0]
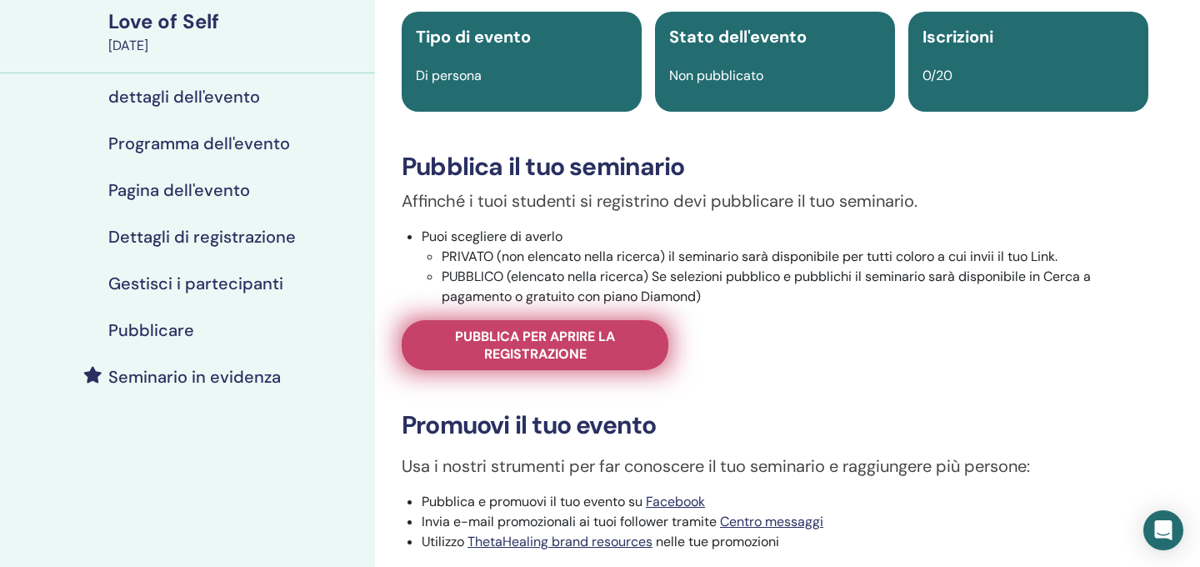
click at [556, 352] on span "Pubblica per aprire la registrazione" at bounding box center [535, 345] width 225 height 35
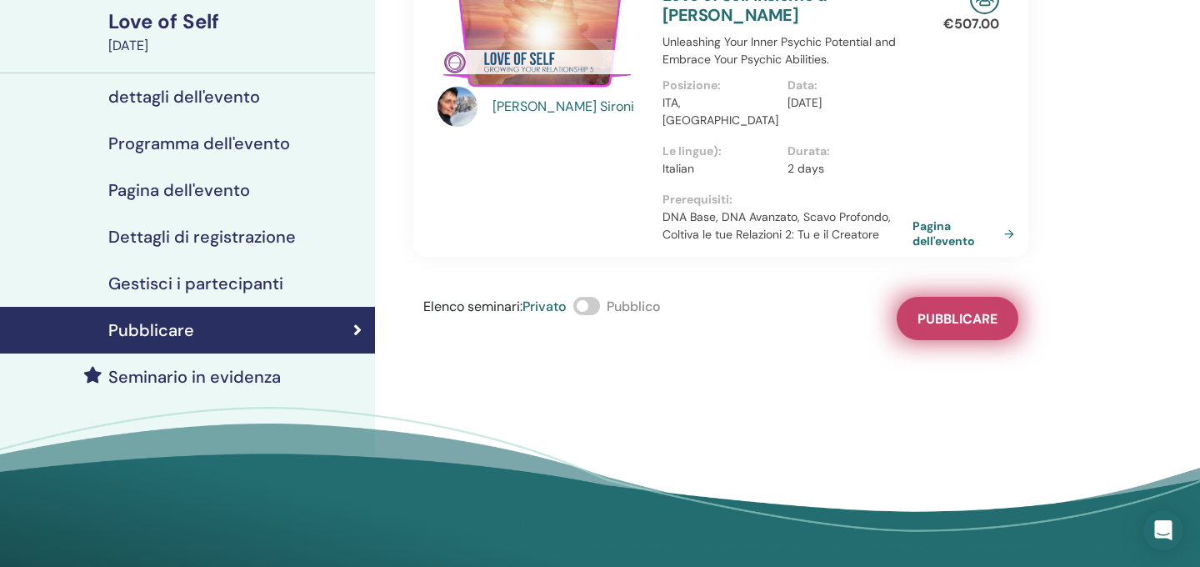
click at [959, 310] on span "Pubblicare" at bounding box center [958, 319] width 80 height 18
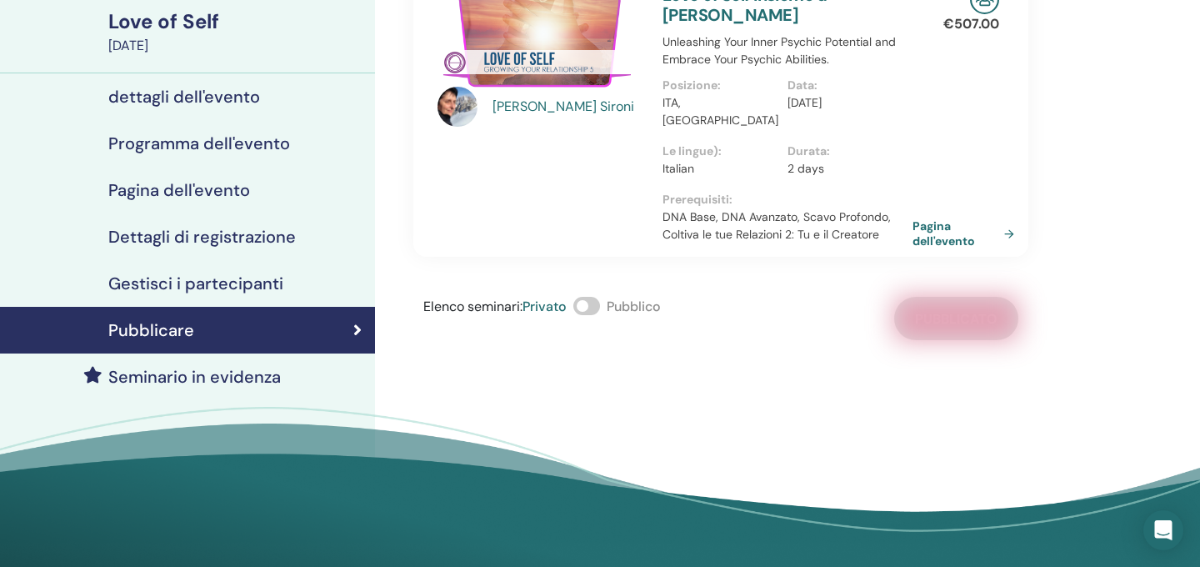
scroll to position [54, 0]
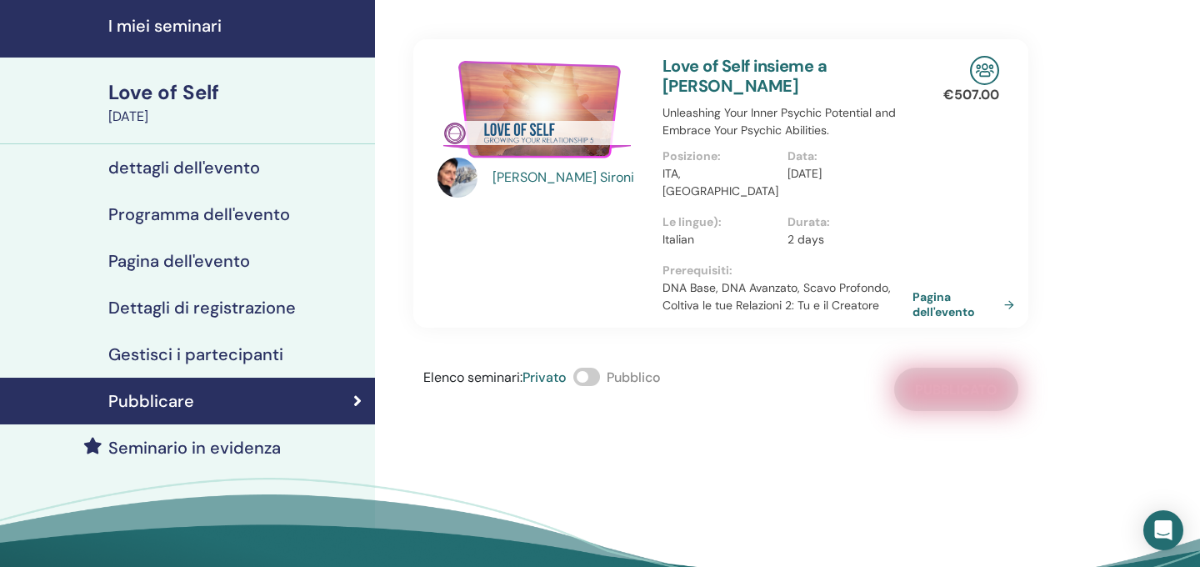
click at [597, 368] on span at bounding box center [587, 377] width 27 height 18
click at [228, 167] on h4 "dettagli dell'evento" at bounding box center [184, 168] width 152 height 20
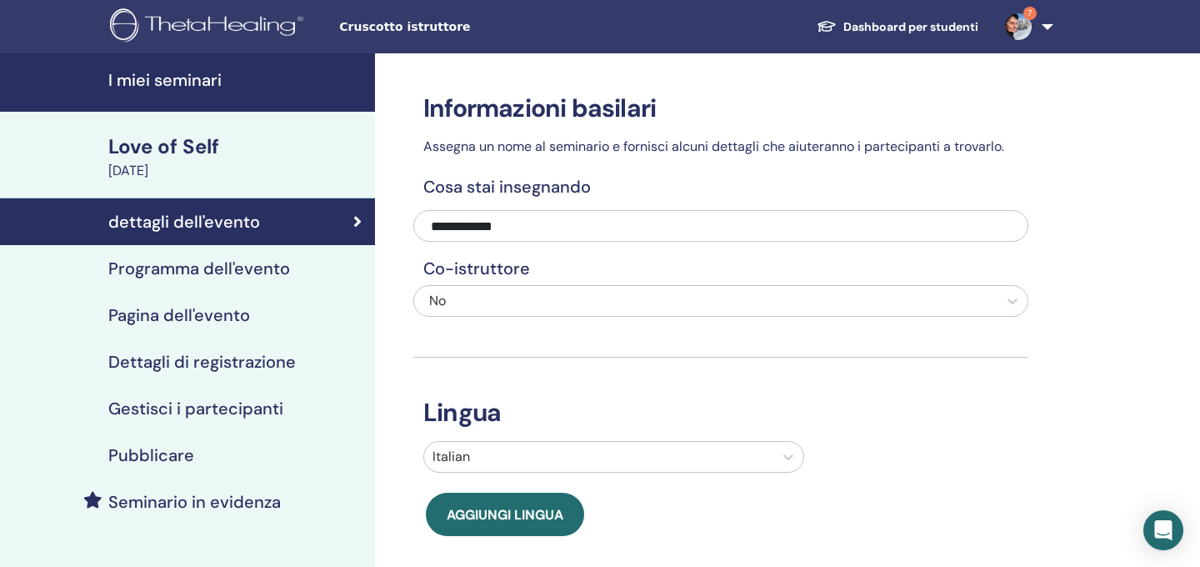
click at [169, 151] on div "Love of Self" at bounding box center [236, 147] width 257 height 28
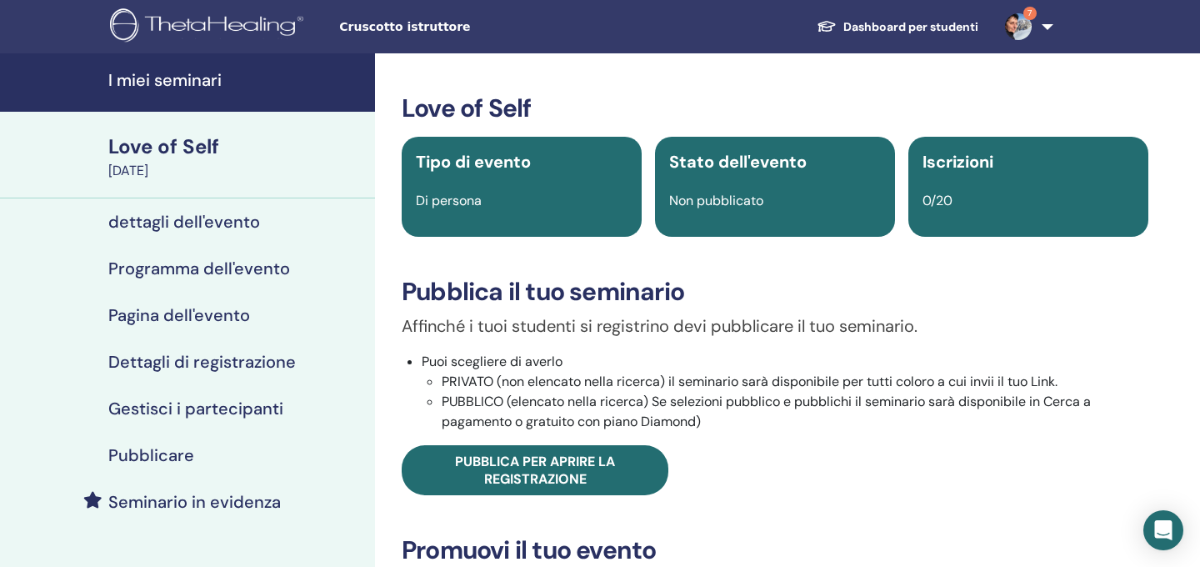
click at [168, 150] on div "Love of Self" at bounding box center [236, 147] width 257 height 28
click at [187, 79] on h4 "I miei seminari" at bounding box center [236, 80] width 257 height 20
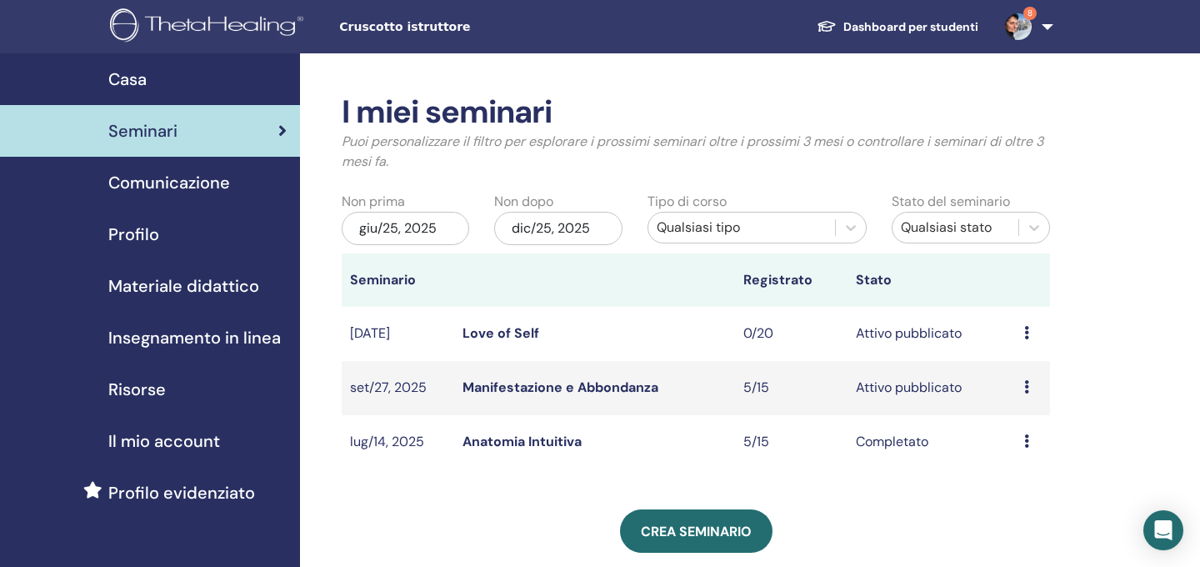
click at [1051, 27] on link "8" at bounding box center [1026, 26] width 68 height 53
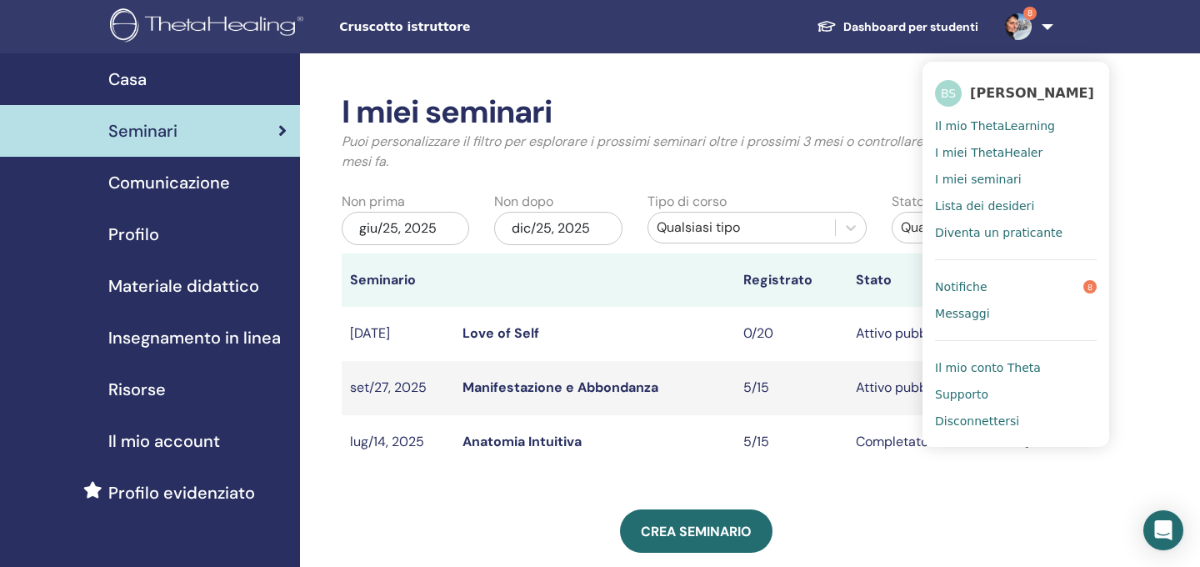
click at [972, 285] on span "Notifiche" at bounding box center [961, 286] width 52 height 15
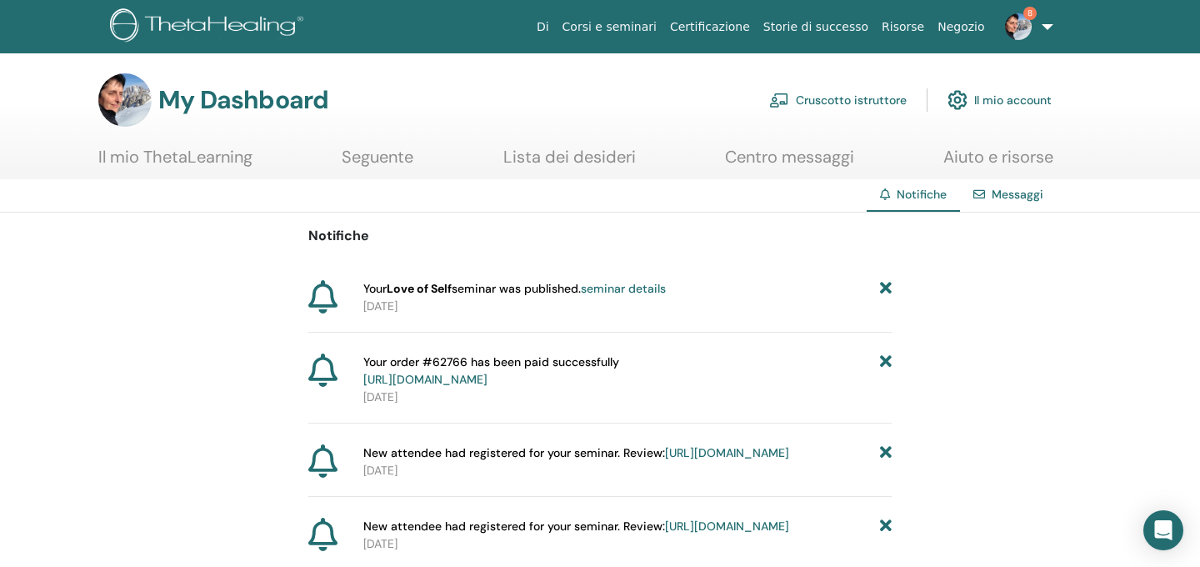
click at [884, 360] on icon at bounding box center [886, 370] width 12 height 35
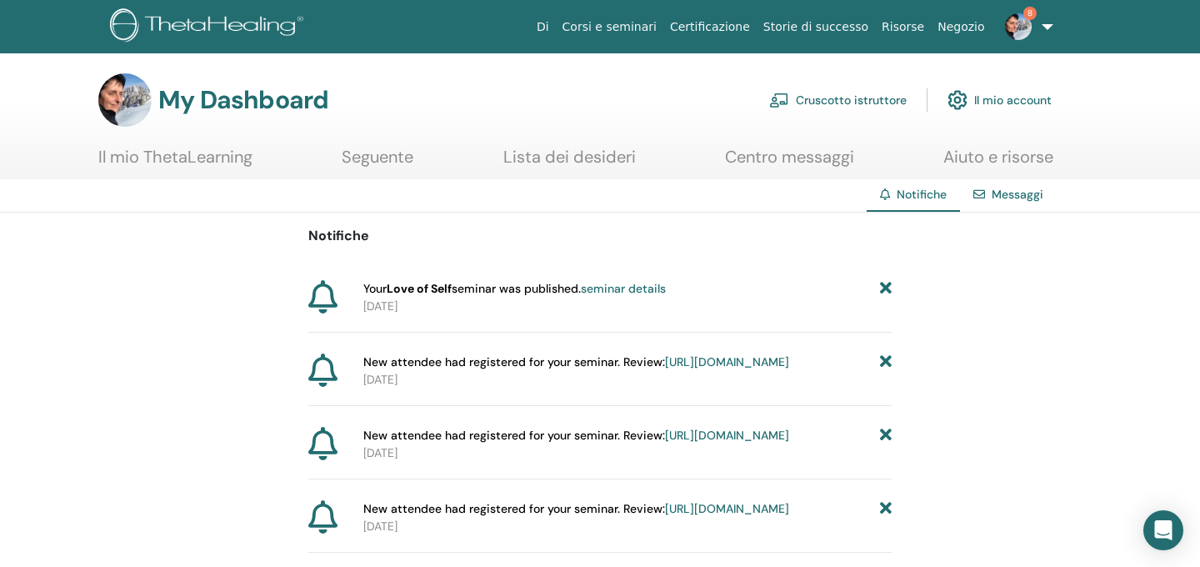
click at [884, 360] on icon at bounding box center [886, 362] width 12 height 18
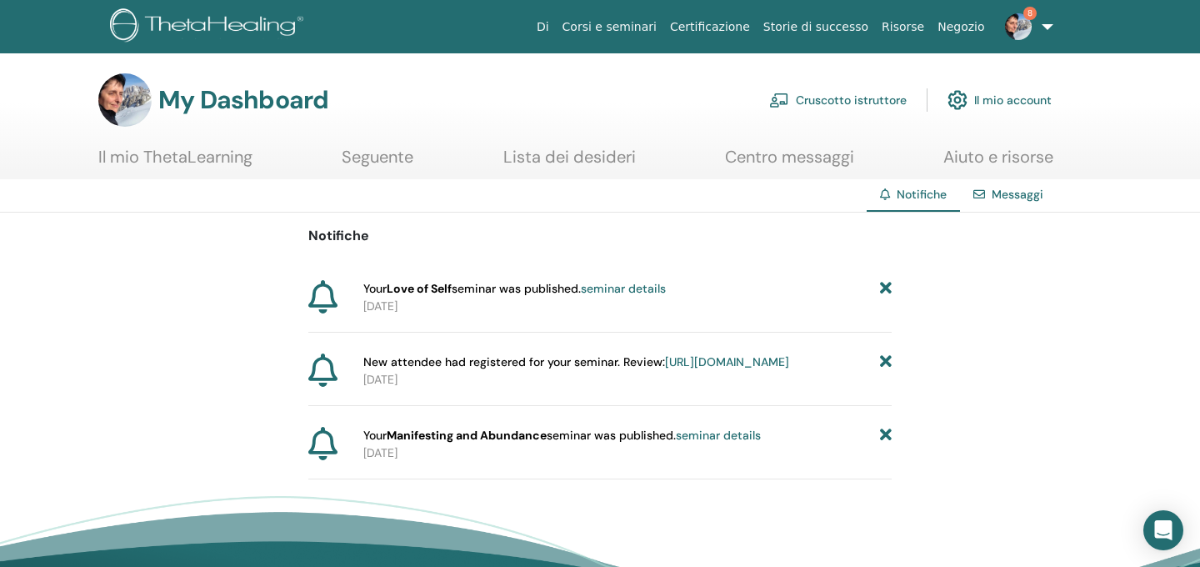
click at [884, 360] on icon at bounding box center [886, 362] width 12 height 18
